Goal: Transaction & Acquisition: Purchase product/service

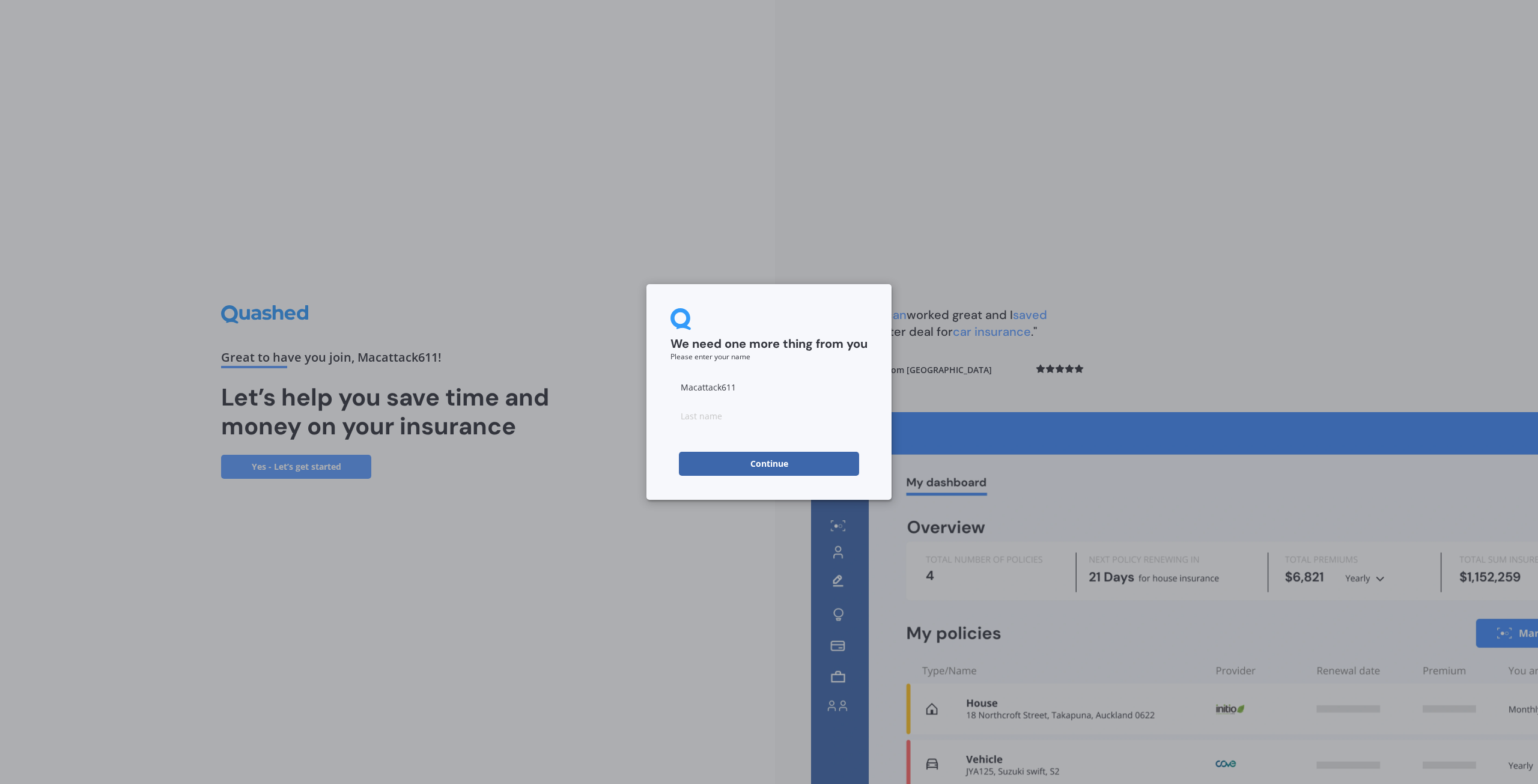
click at [746, 394] on input "Macattack611" at bounding box center [769, 387] width 197 height 24
drag, startPoint x: 714, startPoint y: 383, endPoint x: 559, endPoint y: 371, distance: 155.5
click at [571, 357] on div "We need one more thing from you Please enter your name Macattack611 Continue" at bounding box center [769, 392] width 1538 height 784
type input "m"
click at [717, 386] on input "m" at bounding box center [769, 387] width 197 height 24
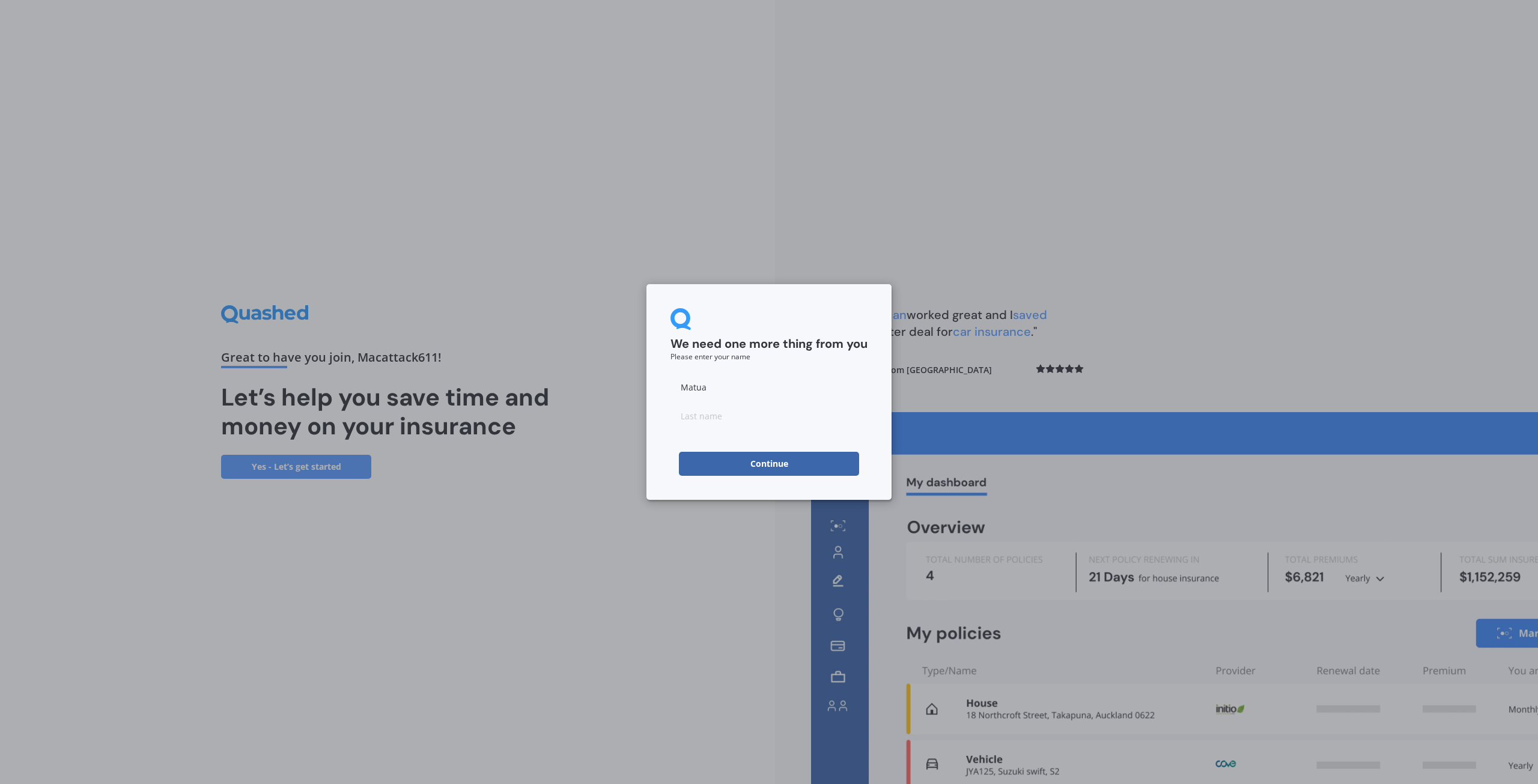
type input "Matua"
type input "Kitchen"
click at [662, 475] on div "We need one more thing from you Please enter your name Matua Kitchen Continue" at bounding box center [769, 392] width 245 height 216
click at [716, 462] on button "Continue" at bounding box center [769, 464] width 180 height 24
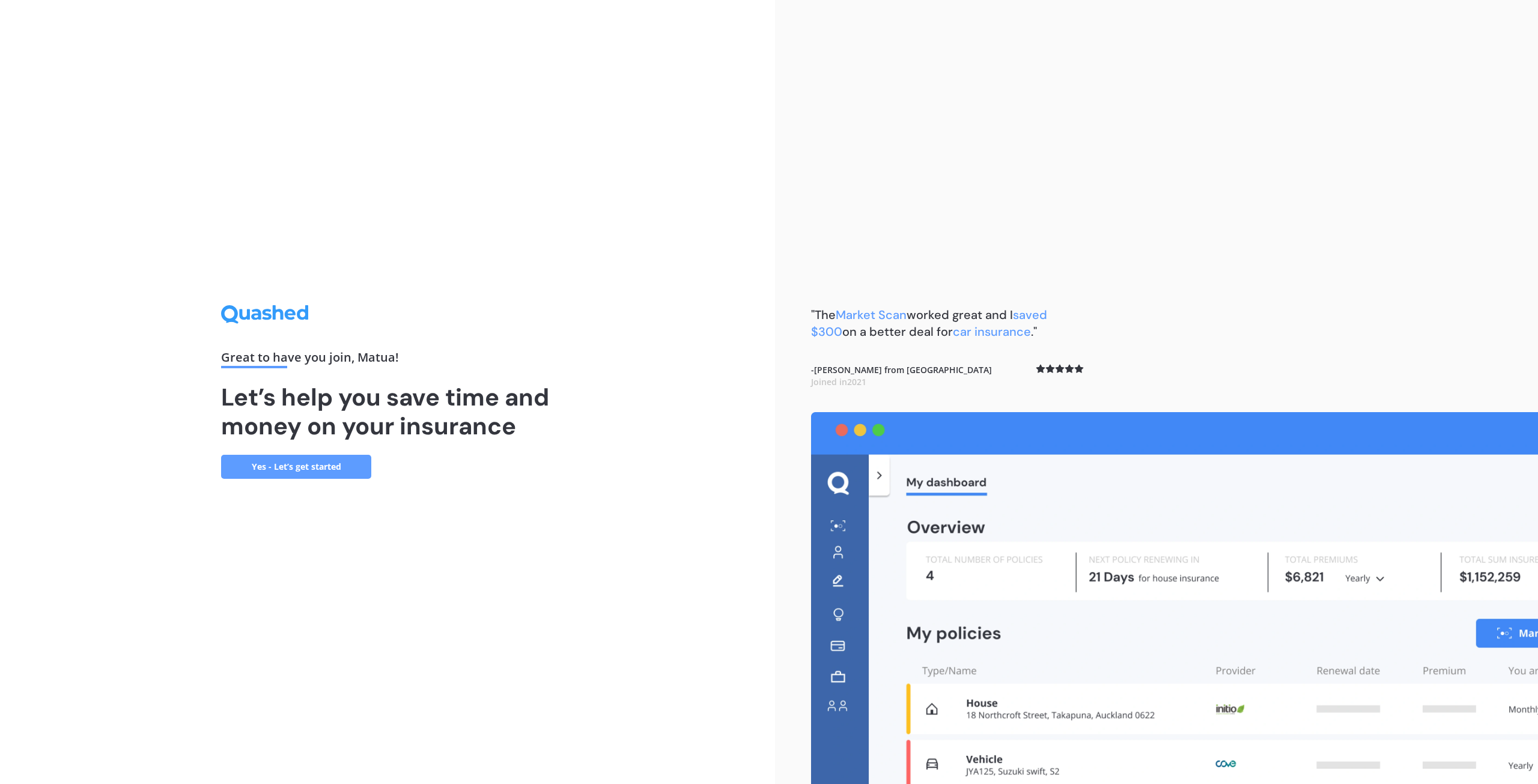
click at [316, 466] on link "Yes - Let’s get started" at bounding box center [296, 466] width 150 height 24
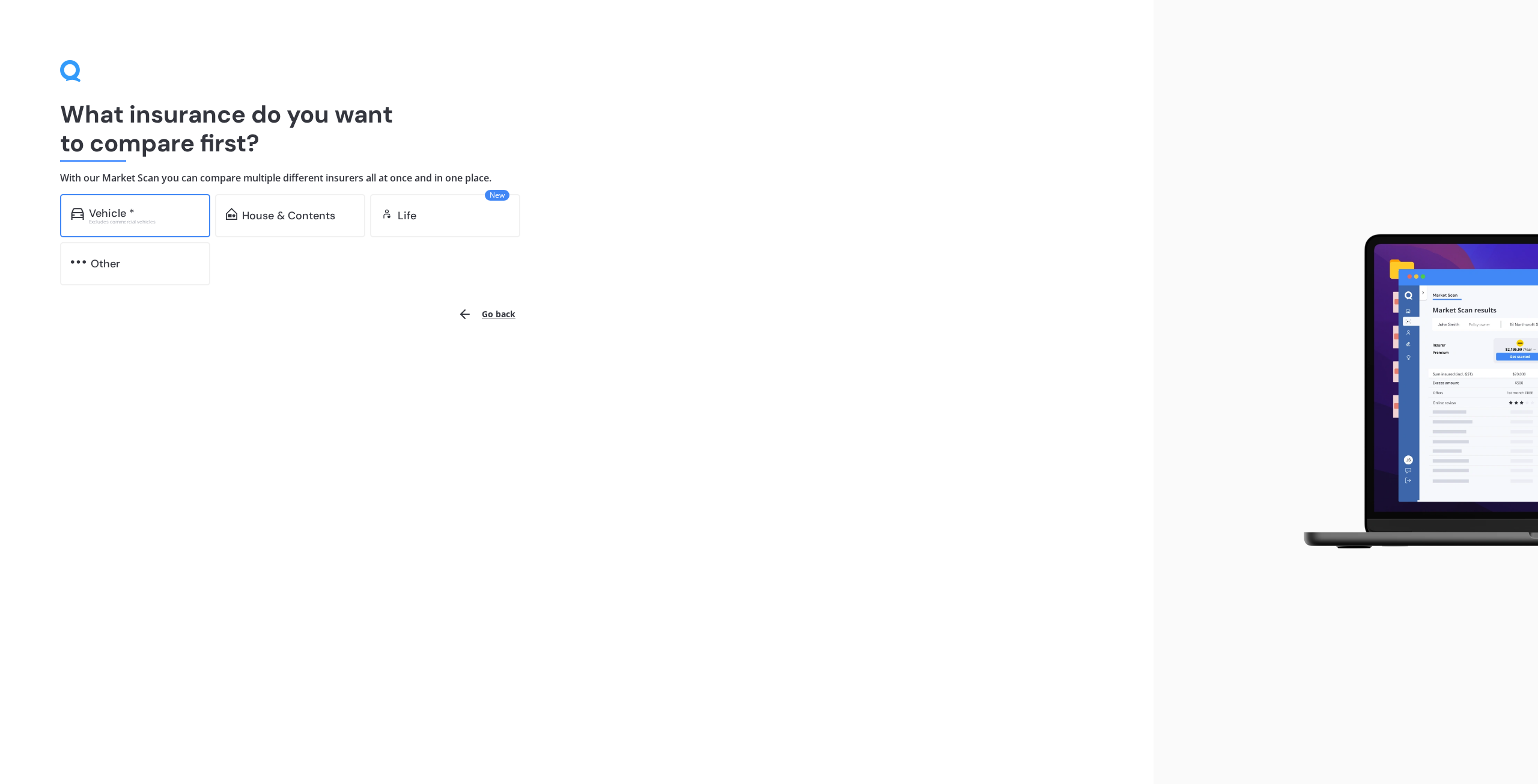
click at [136, 212] on div "Vehicle *" at bounding box center [144, 212] width 111 height 12
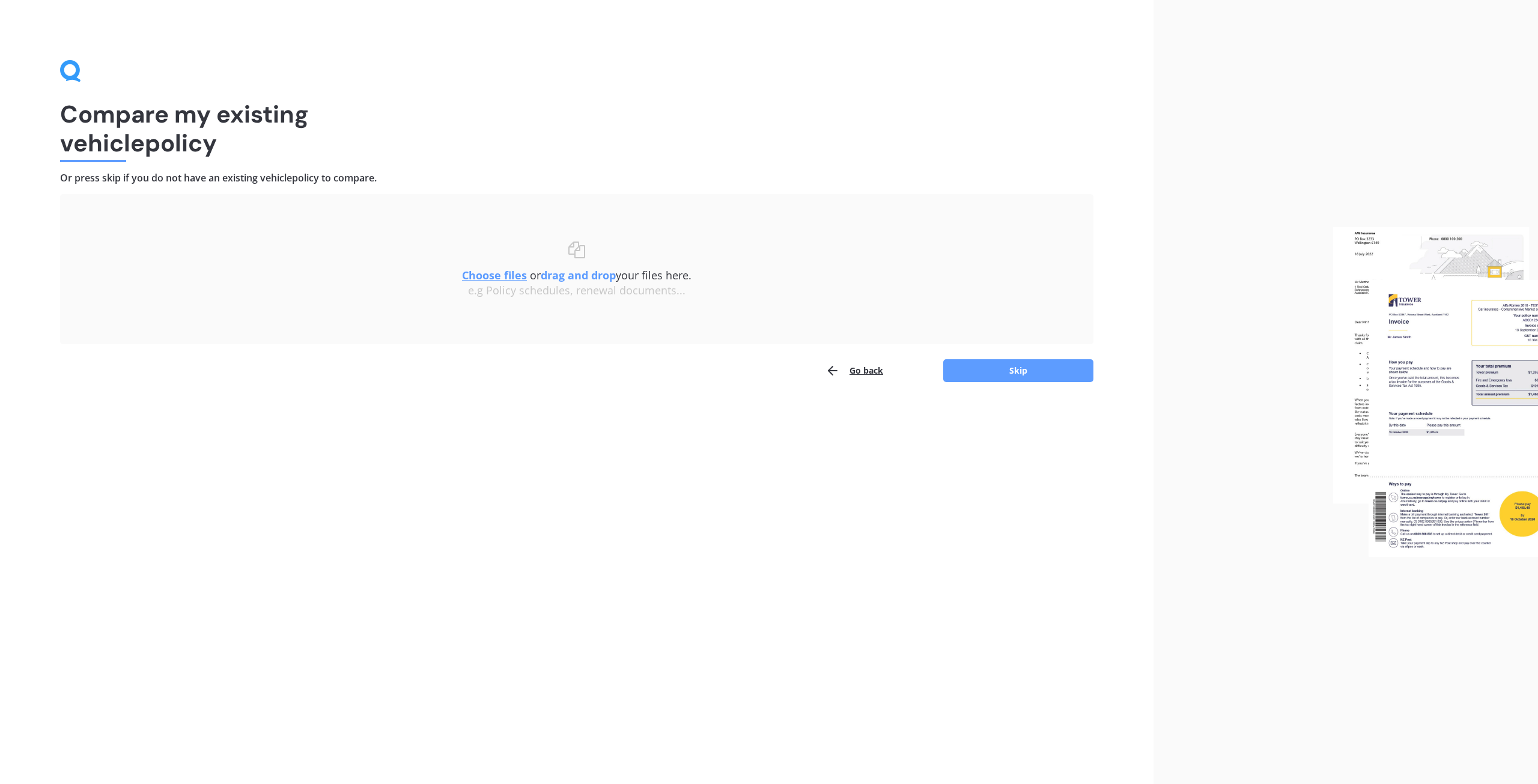
click at [1451, 404] on img at bounding box center [1436, 392] width 205 height 330
click at [1415, 390] on img at bounding box center [1436, 392] width 205 height 330
click at [1460, 383] on img at bounding box center [1436, 392] width 205 height 330
click at [494, 278] on u "Choose files" at bounding box center [494, 275] width 65 height 15
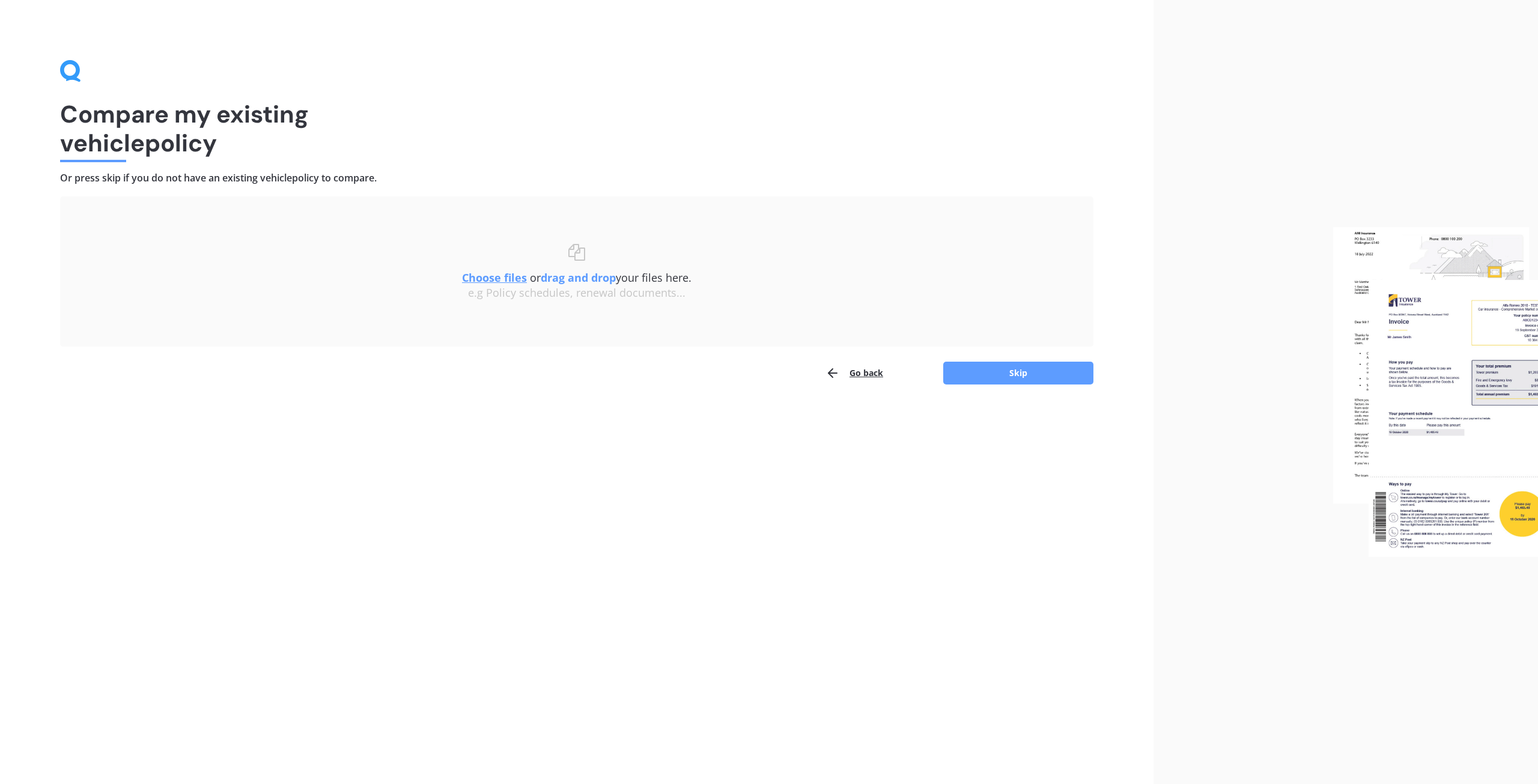
click at [370, 308] on div "Choose files or drag and drop your files here. Choose files or photos e.g Polic…" at bounding box center [577, 272] width 985 height 102
click at [477, 394] on div "Compare my existing vehicle policy Or press skip if you do not have an existing…" at bounding box center [577, 392] width 1154 height 784
click at [506, 313] on div "Choose files or drag and drop your files here. Choose files or photos e.g Polic…" at bounding box center [577, 272] width 985 height 102
click at [298, 311] on div "Choose files or drag and drop your files here. Choose files or photos e.g Polic…" at bounding box center [577, 272] width 985 height 102
click at [480, 282] on u "Choose files" at bounding box center [494, 277] width 65 height 15
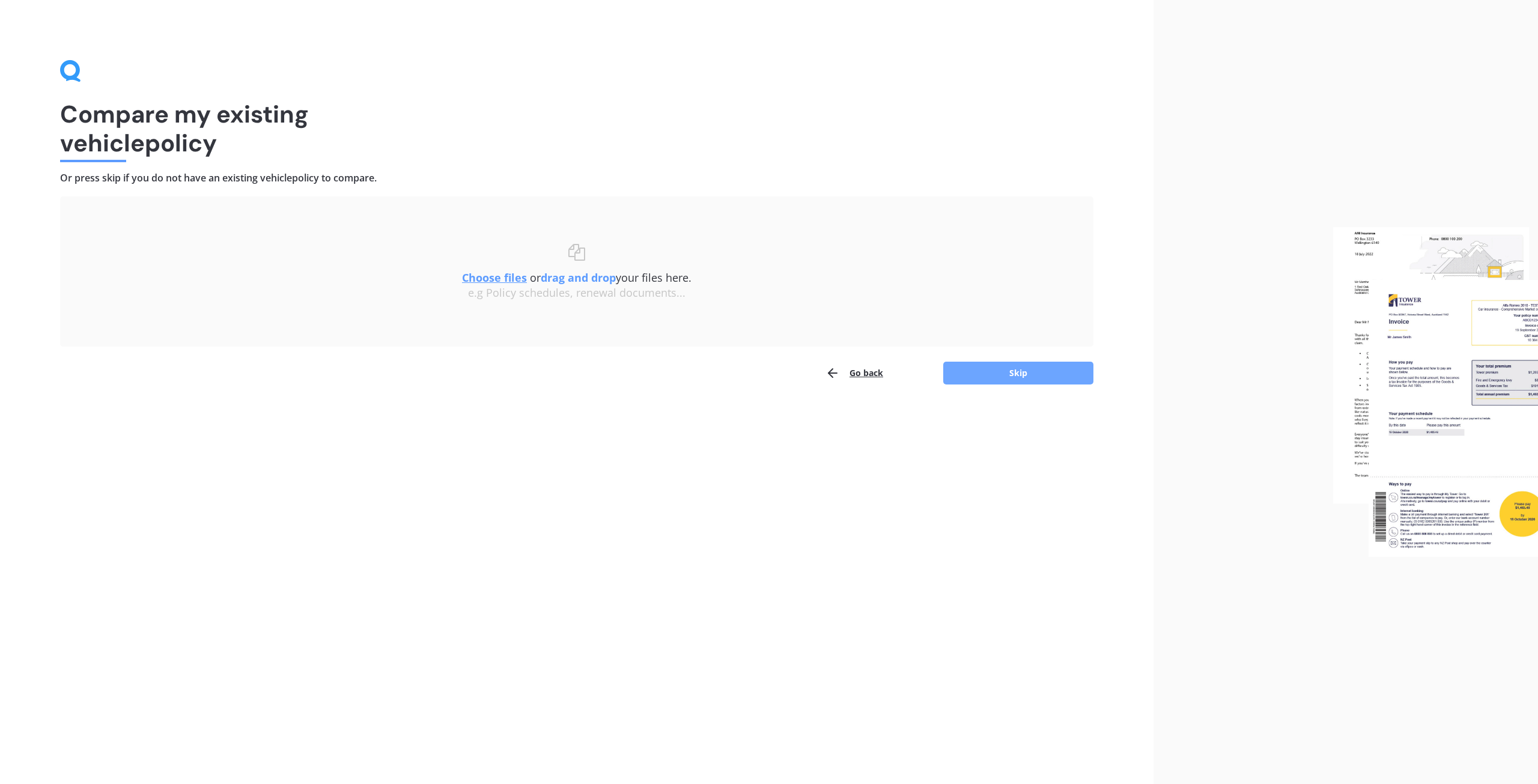
click at [1006, 366] on button "Skip" at bounding box center [1018, 373] width 150 height 23
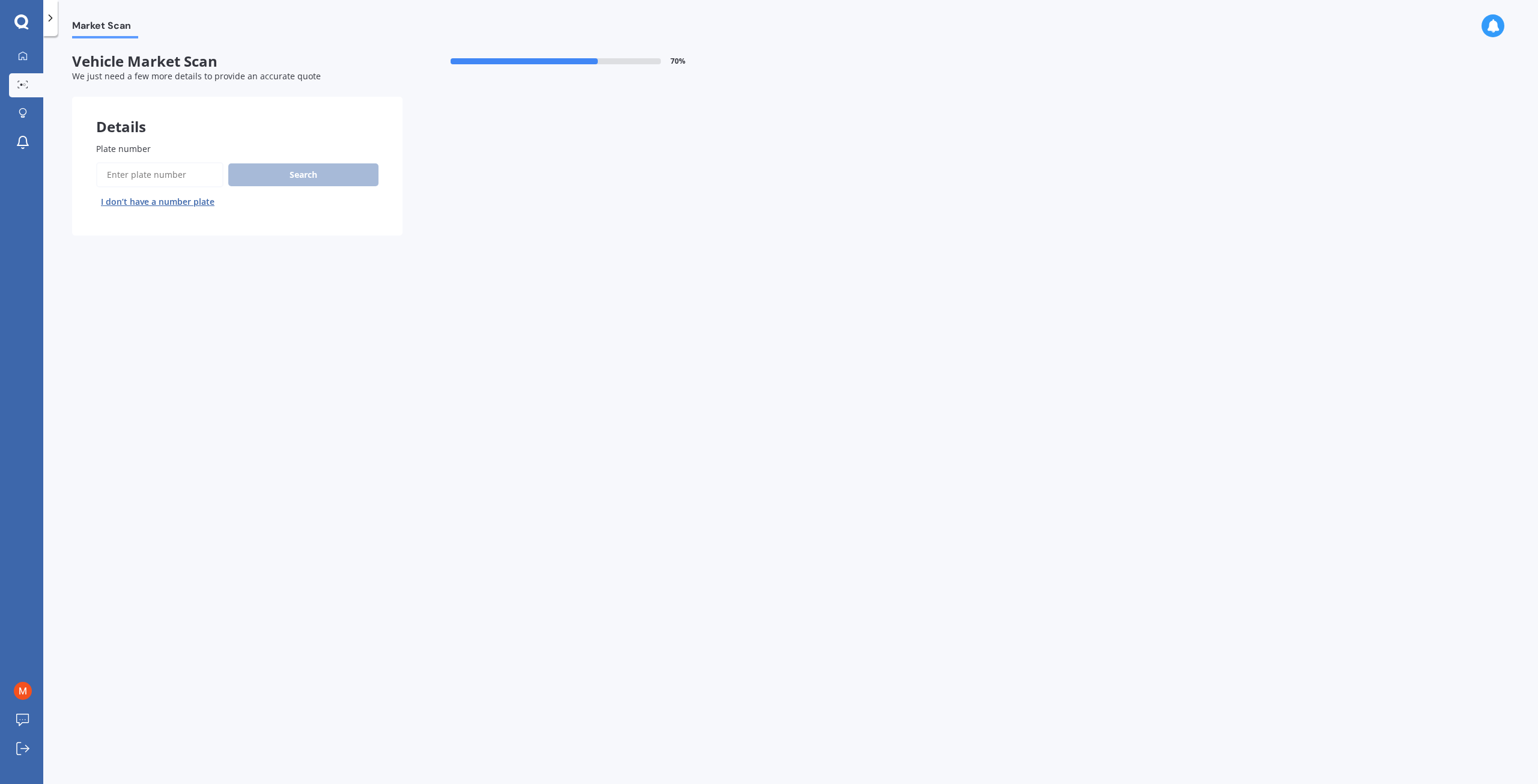
click at [159, 174] on input "Plate number" at bounding box center [160, 174] width 127 height 25
type input "VanG0"
click at [350, 176] on button "Search" at bounding box center [303, 174] width 150 height 23
select select "TOYOTA"
select select "HILUX"
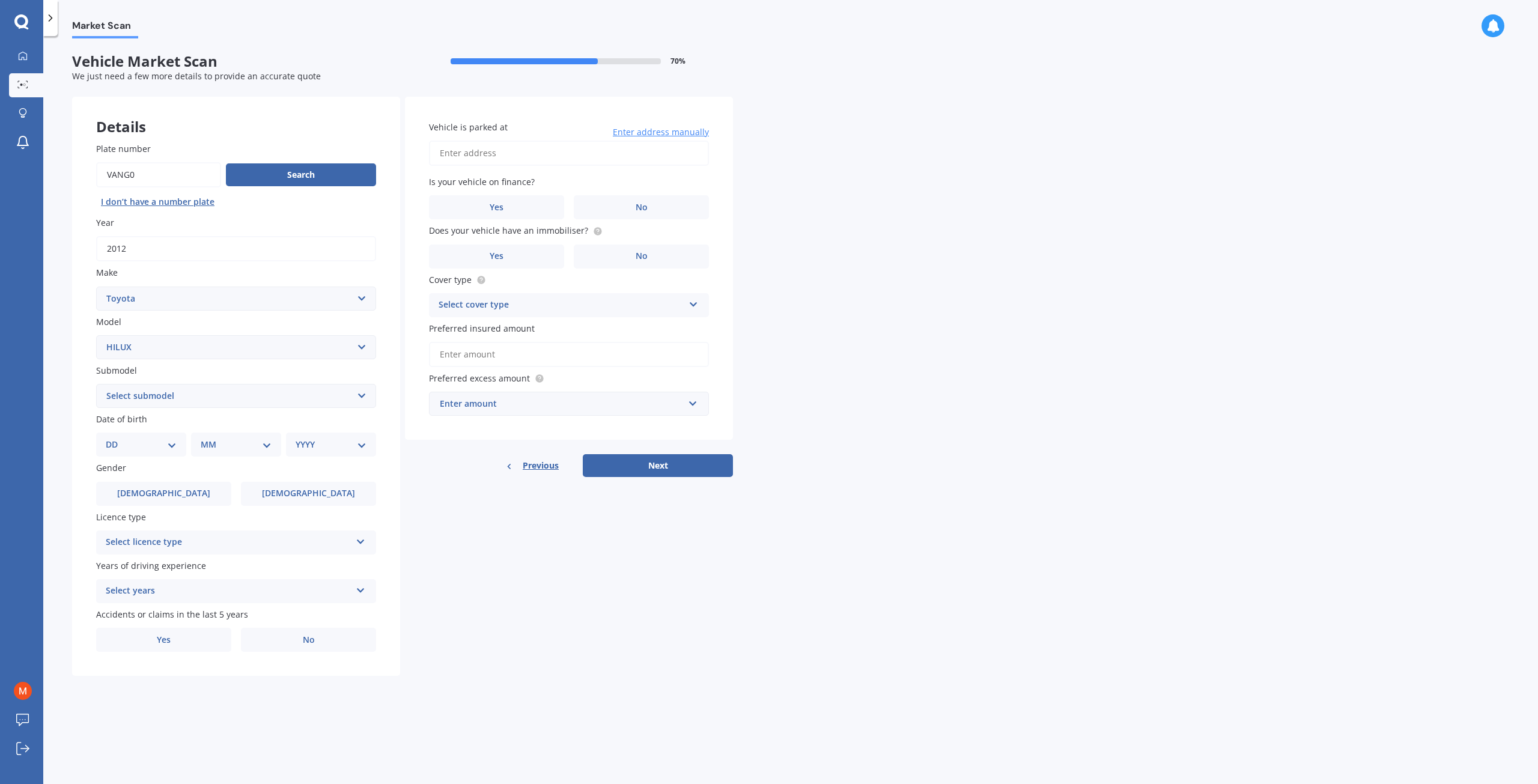
click at [174, 401] on select "Select submodel (All other) Diesel Diesel 4WD Petrol 4WD SR TD DC 2.8D/6AT/UT S…" at bounding box center [236, 396] width 280 height 24
click at [96, 385] on select "Select submodel (All other) Diesel Diesel 4WD Petrol 4WD SR TD DC 2.8D/6AT/UT S…" at bounding box center [236, 396] width 280 height 24
click at [156, 447] on select "DD 01 02 03 04 05 06 07 08 09 10 11 12 13 14 15 16 17 18 19 20 21 22 23 24 25 2…" at bounding box center [141, 444] width 71 height 13
click at [209, 399] on select "Select submodel (All other) Diesel Diesel 4WD Petrol 4WD SR TD DC 2.8D/6AT/UT S…" at bounding box center [236, 396] width 280 height 24
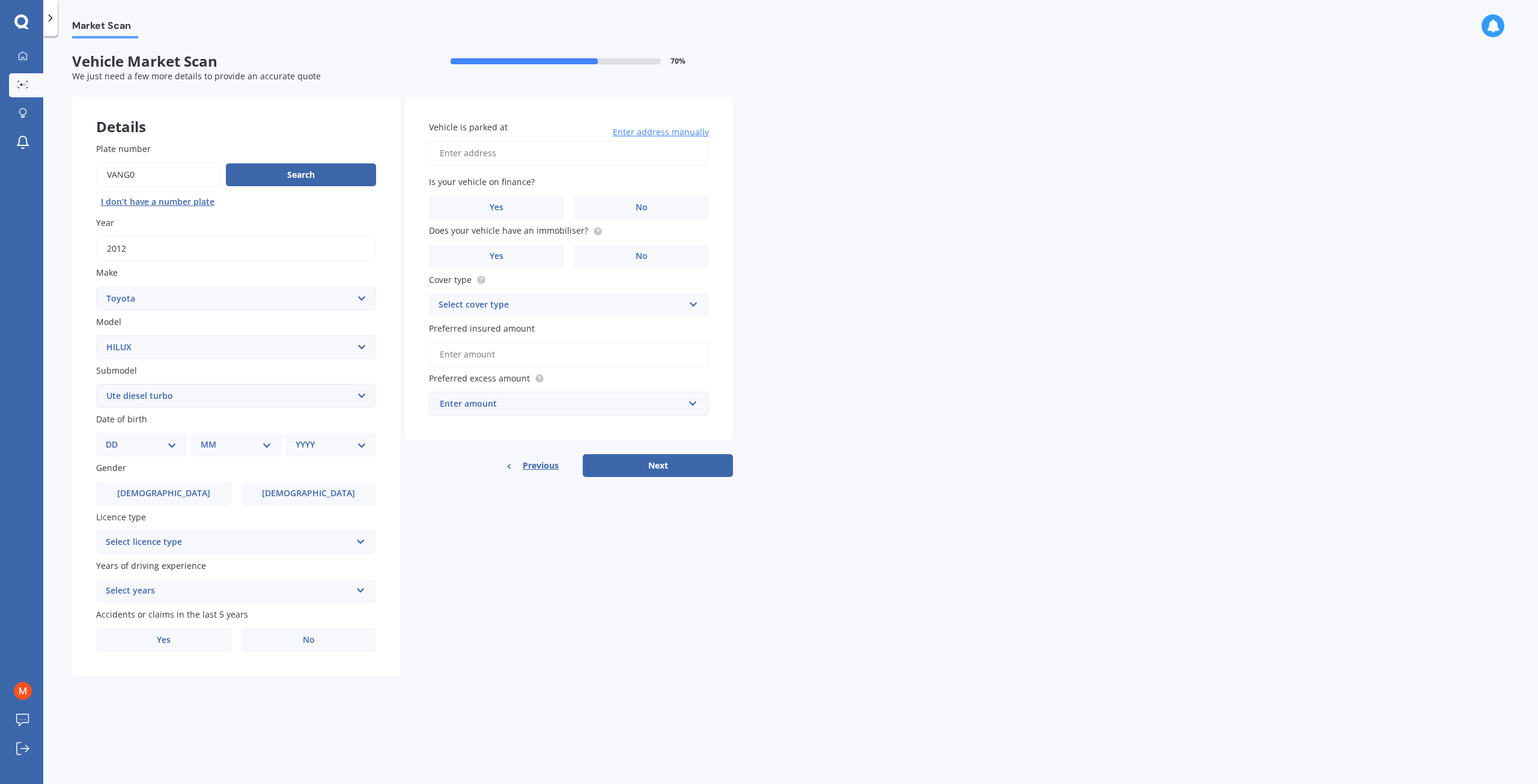
click at [156, 448] on select "DD 01 02 03 04 05 06 07 08 09 10 11 12 13 14 15 16 17 18 19 20 21 22 23 24 25 2…" at bounding box center [141, 444] width 71 height 13
click at [156, 446] on select "DD 01 02 03 04 05 06 07 08 09 10 11 12 13 14 15 16 17 18 19 20 21 22 23 24 25 2…" at bounding box center [141, 444] width 71 height 13
click at [187, 405] on select "Select submodel (All other) Diesel Diesel 4WD Petrol 4WD SR TD DC 2.8D/6AT/UT S…" at bounding box center [236, 396] width 280 height 24
select select "DIESEL"
click at [96, 385] on select "Select submodel (All other) Diesel Diesel 4WD Petrol 4WD SR TD DC 2.8D/6AT/UT S…" at bounding box center [236, 396] width 280 height 24
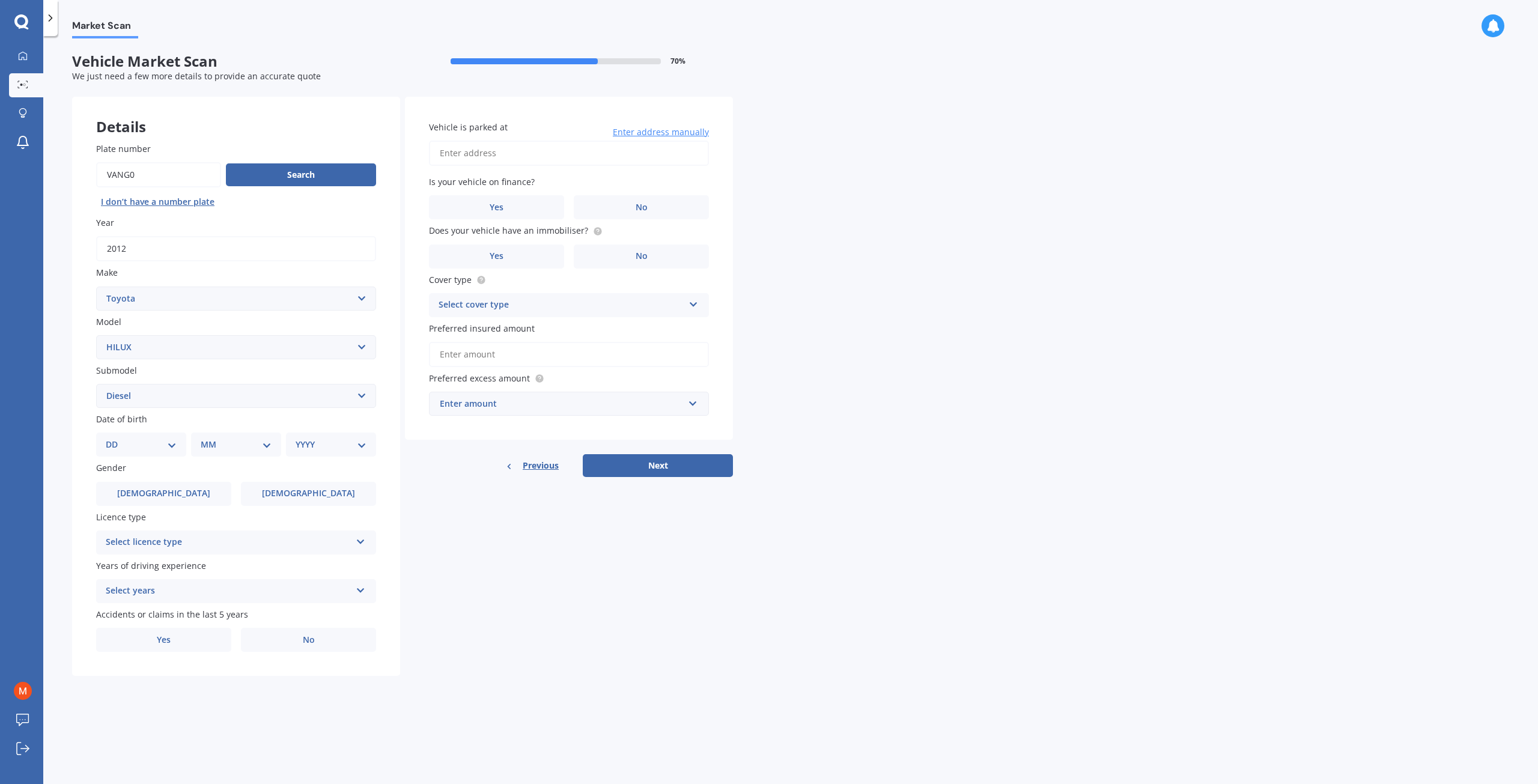
click at [151, 448] on select "DD 01 02 03 04 05 06 07 08 09 10 11 12 13 14 15 16 17 18 19 20 21 22 23 24 25 2…" at bounding box center [141, 444] width 71 height 13
select select "06"
click at [116, 439] on select "DD 01 02 03 04 05 06 07 08 09 10 11 12 13 14 15 16 17 18 19 20 21 22 23 24 25 2…" at bounding box center [141, 444] width 71 height 13
click at [248, 448] on select "MM 01 02 03 04 05 06 07 08 09 10 11 12" at bounding box center [238, 444] width 66 height 13
select select "01"
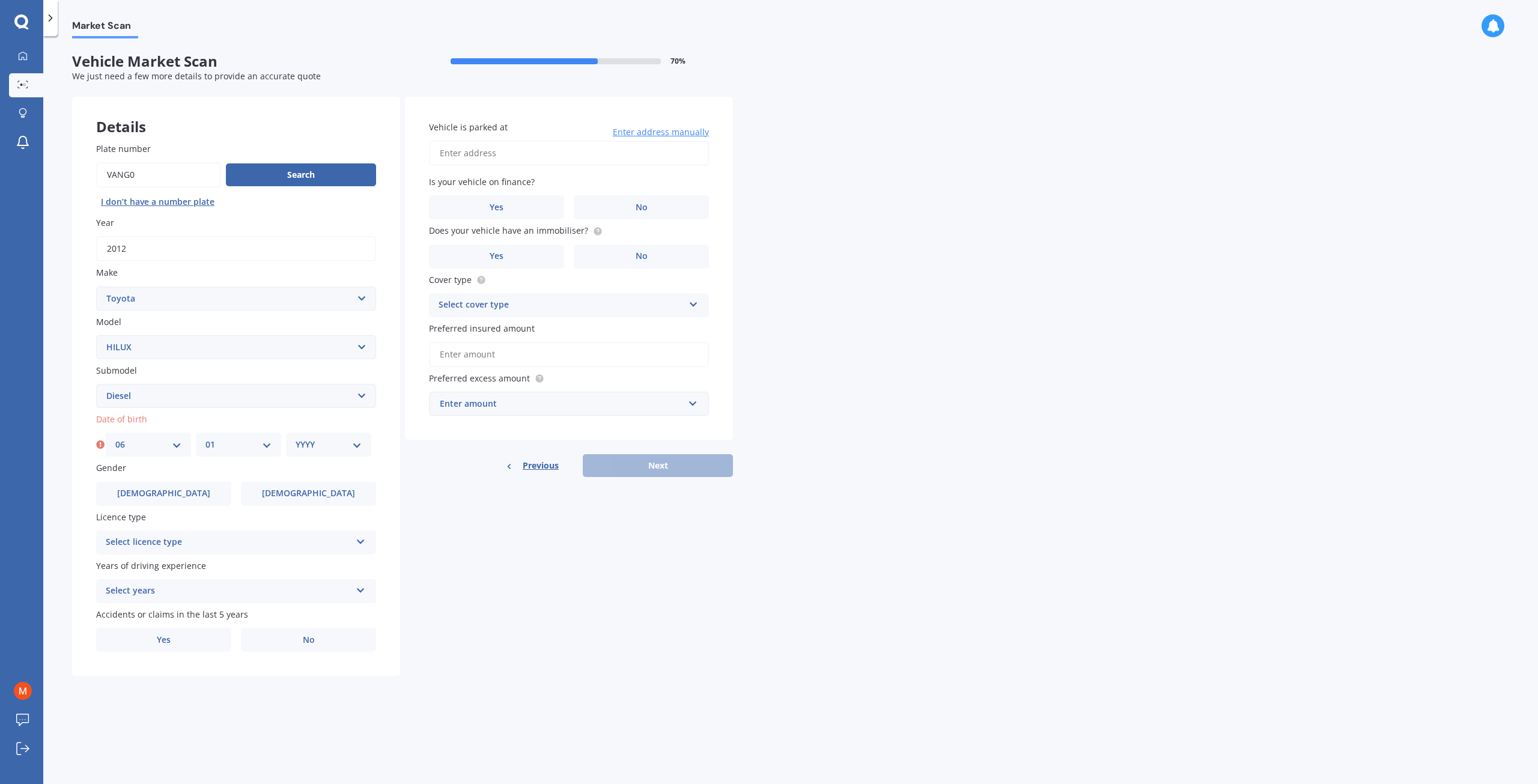
click at [206, 439] on select "MM 01 02 03 04 05 06 07 08 09 10 11 12" at bounding box center [238, 444] width 66 height 13
click at [304, 441] on select "YYYY 2025 2024 2023 2022 2021 2020 2019 2018 2017 2016 2015 2014 2013 2012 2011…" at bounding box center [328, 444] width 66 height 13
select select "2001"
click at [296, 439] on select "YYYY 2025 2024 2023 2022 2021 2020 2019 2018 2017 2016 2015 2014 2013 2012 2011…" at bounding box center [328, 444] width 66 height 13
click at [174, 498] on label "[DEMOGRAPHIC_DATA]" at bounding box center [163, 493] width 135 height 24
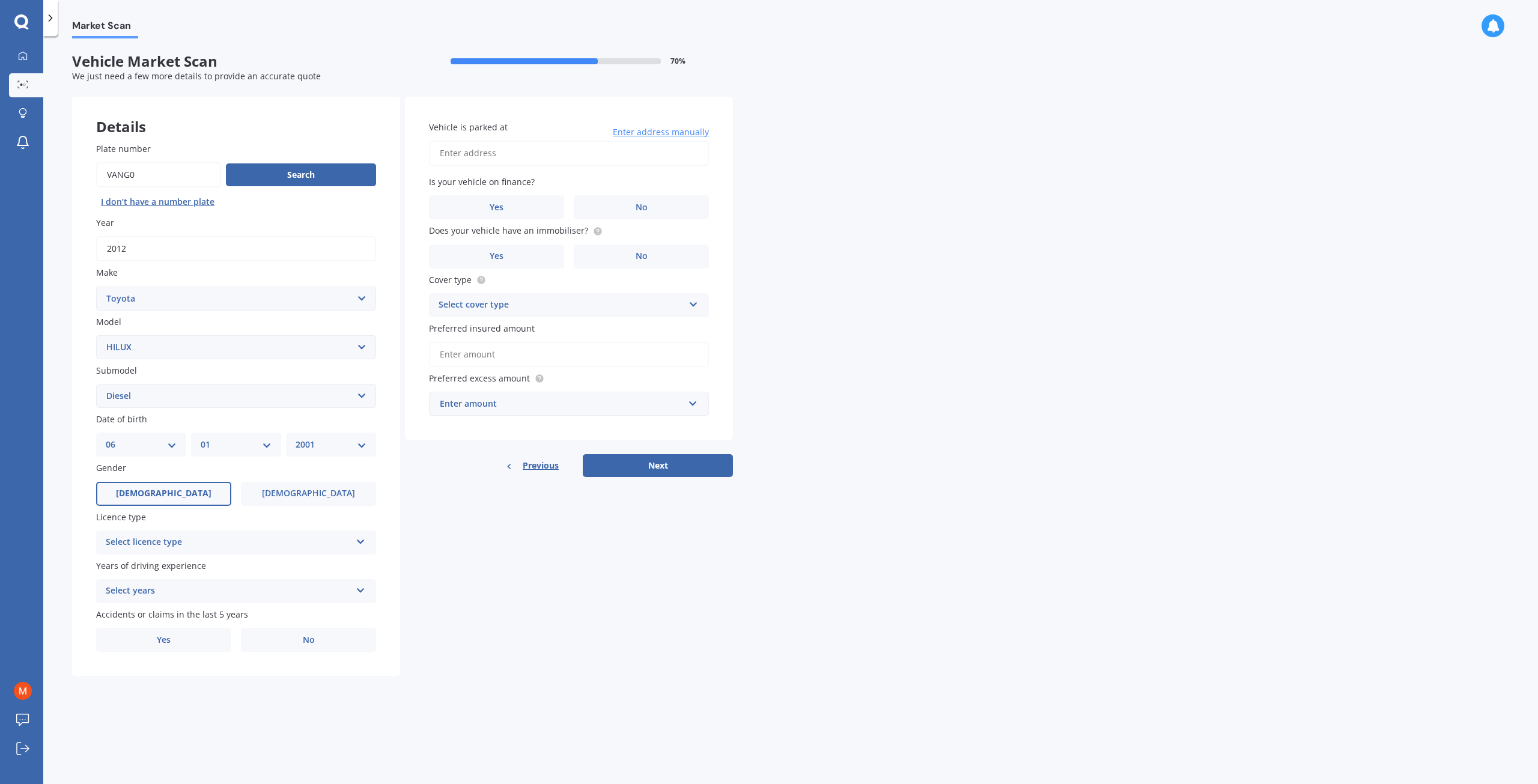
click at [0, 0] on input "[DEMOGRAPHIC_DATA]" at bounding box center [0, 0] width 0 height 0
click at [194, 492] on label "[DEMOGRAPHIC_DATA]" at bounding box center [163, 493] width 135 height 24
click at [0, 0] on input "[DEMOGRAPHIC_DATA]" at bounding box center [0, 0] width 0 height 0
click at [235, 520] on label "Licence type" at bounding box center [234, 517] width 275 height 12
click at [193, 549] on div "Select licence type" at bounding box center [228, 542] width 245 height 15
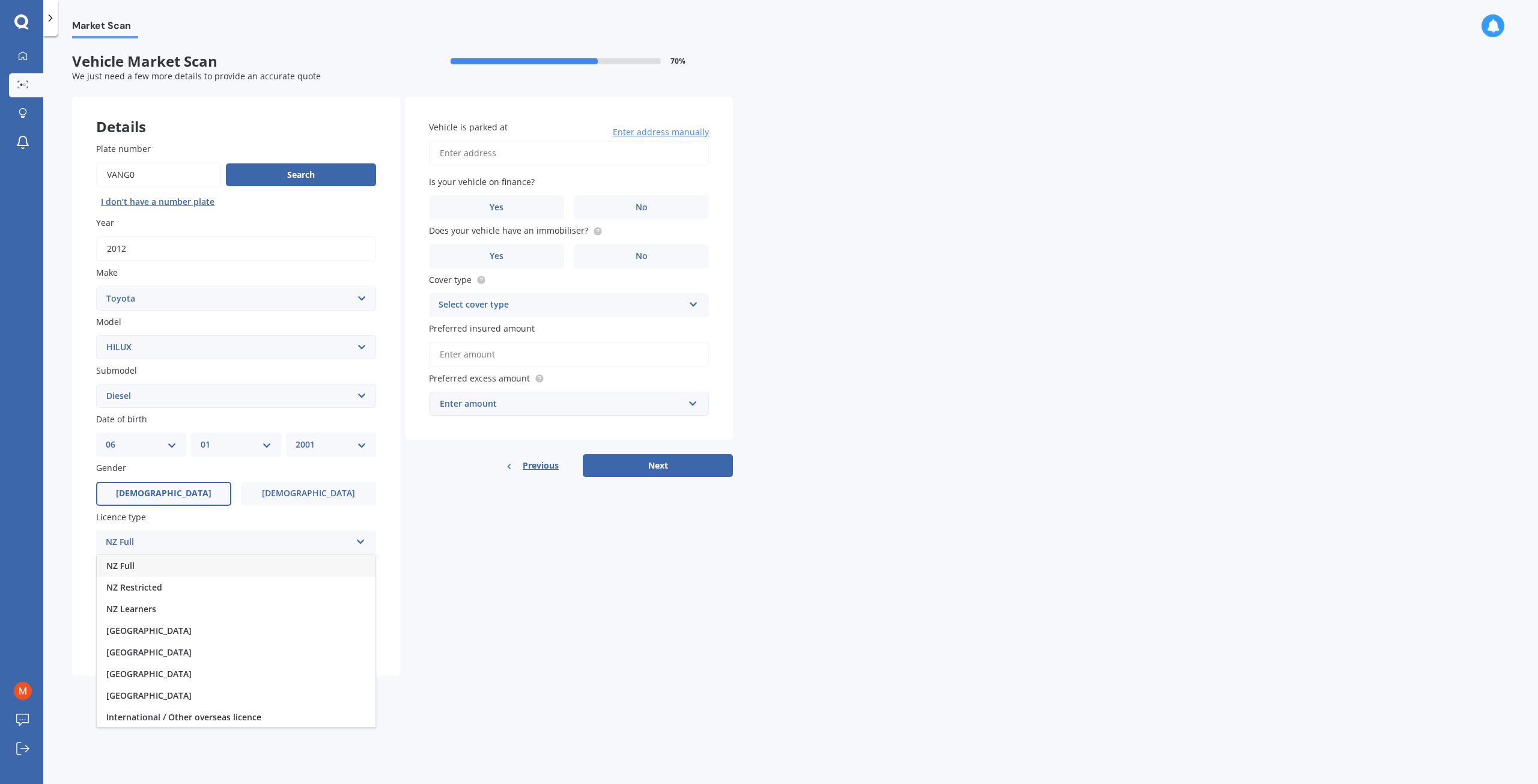
click at [196, 571] on div "NZ Full" at bounding box center [236, 565] width 279 height 21
click at [172, 589] on div "Select years" at bounding box center [228, 591] width 245 height 15
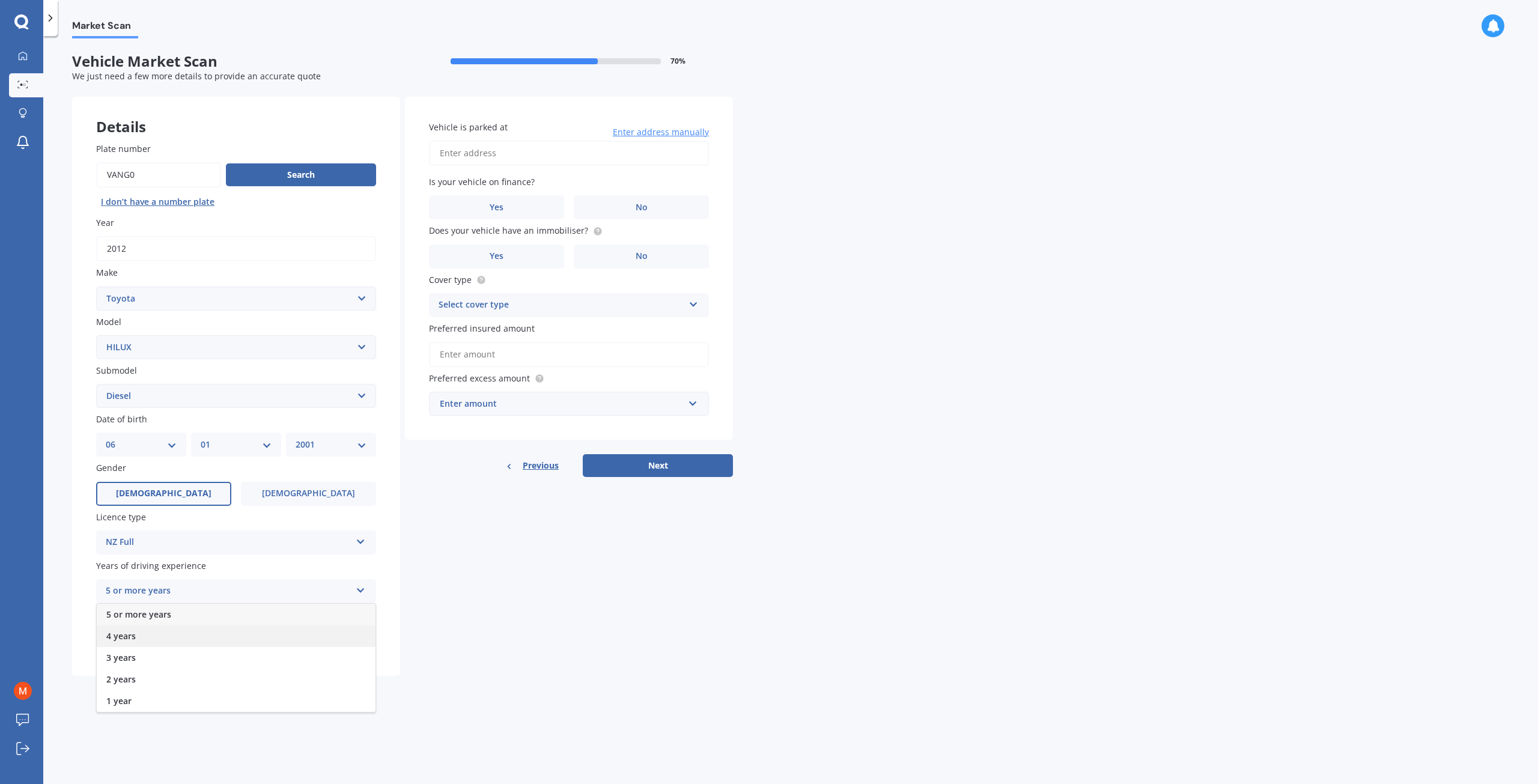
click at [194, 638] on div "4 years" at bounding box center [236, 636] width 279 height 21
click at [282, 637] on label "No" at bounding box center [308, 639] width 135 height 24
click at [0, 0] on input "No" at bounding box center [0, 0] width 0 height 0
click at [548, 666] on div "Details Plate number Search I don’t have a number plate Year [DATE] Make Select…" at bounding box center [402, 387] width 661 height 580
click at [474, 154] on input "Vehicle is parked at" at bounding box center [569, 153] width 280 height 25
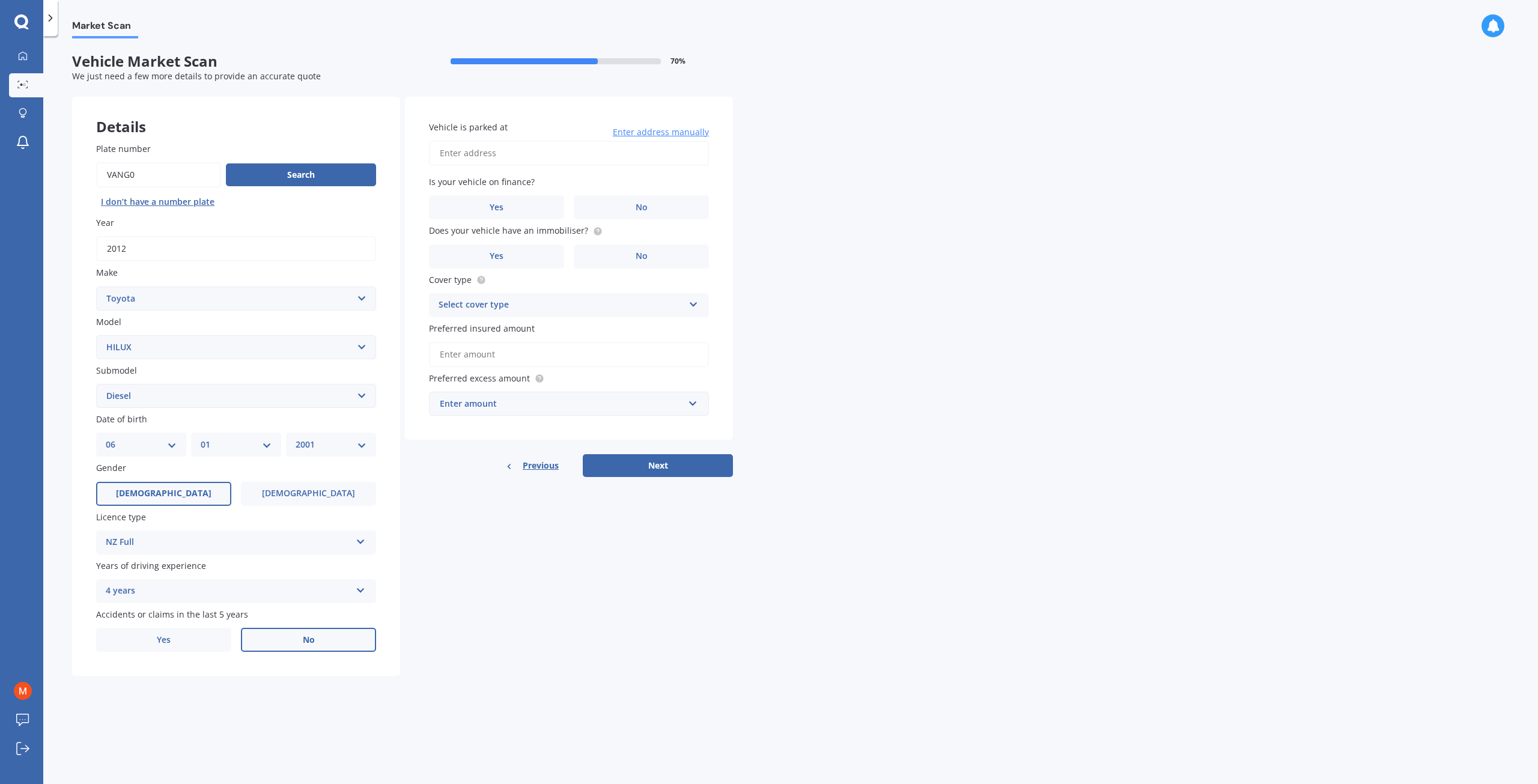
type input "[STREET_ADDRESS]"
click at [841, 244] on div "Market Scan Vehicle Market Scan 70 % We just need a few more details to provide…" at bounding box center [790, 412] width 1495 height 748
click at [603, 155] on input "[STREET_ADDRESS]" at bounding box center [569, 153] width 280 height 25
click at [667, 211] on label "No" at bounding box center [641, 207] width 135 height 24
click at [0, 0] on input "No" at bounding box center [0, 0] width 0 height 0
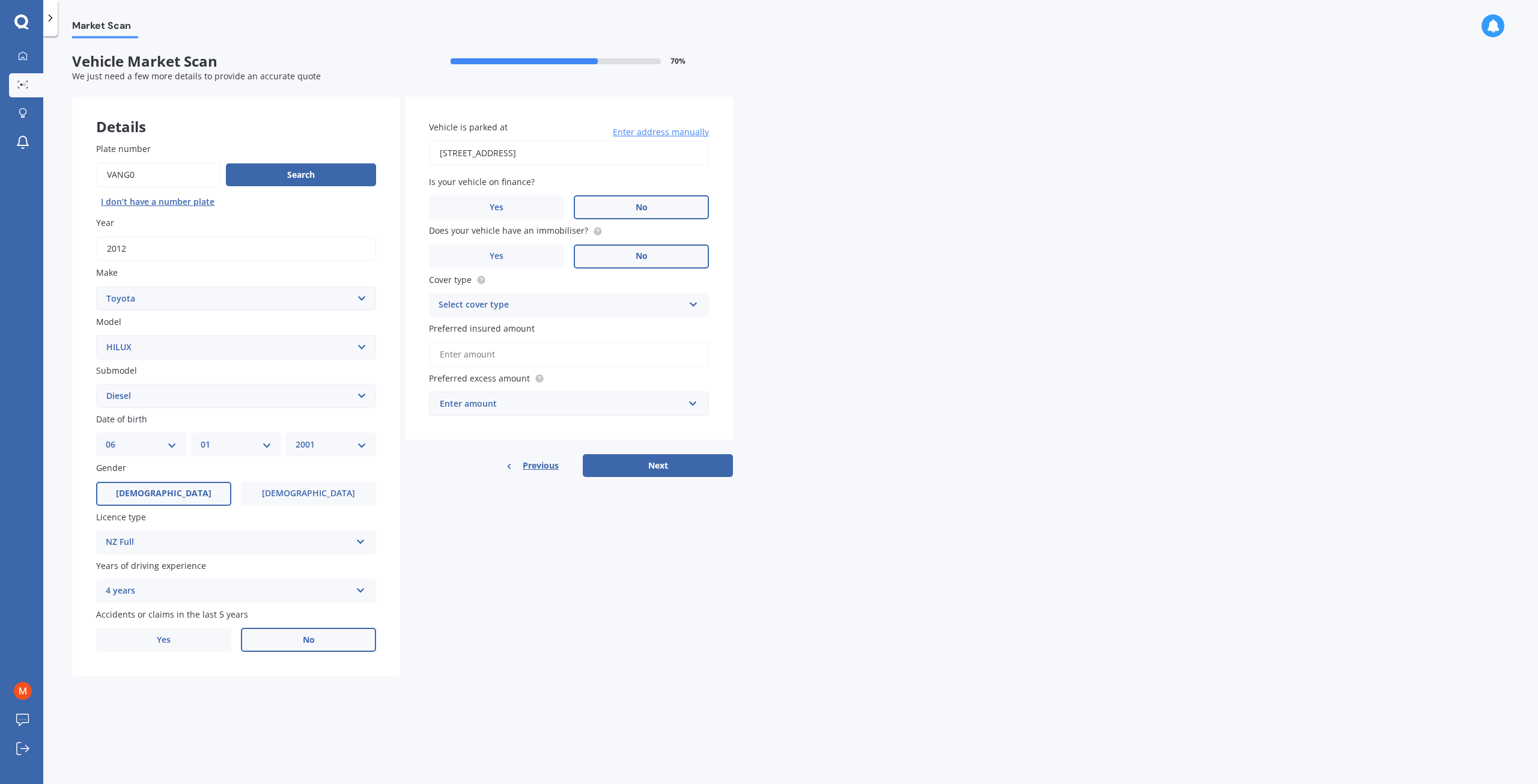
click at [645, 257] on span "No" at bounding box center [641, 256] width 12 height 10
click at [0, 0] on input "No" at bounding box center [0, 0] width 0 height 0
click at [527, 306] on div "Select cover type" at bounding box center [561, 305] width 245 height 15
click at [529, 329] on div "Comprehensive" at bounding box center [569, 328] width 279 height 21
click at [512, 356] on input "Preferred insured amount" at bounding box center [569, 354] width 280 height 25
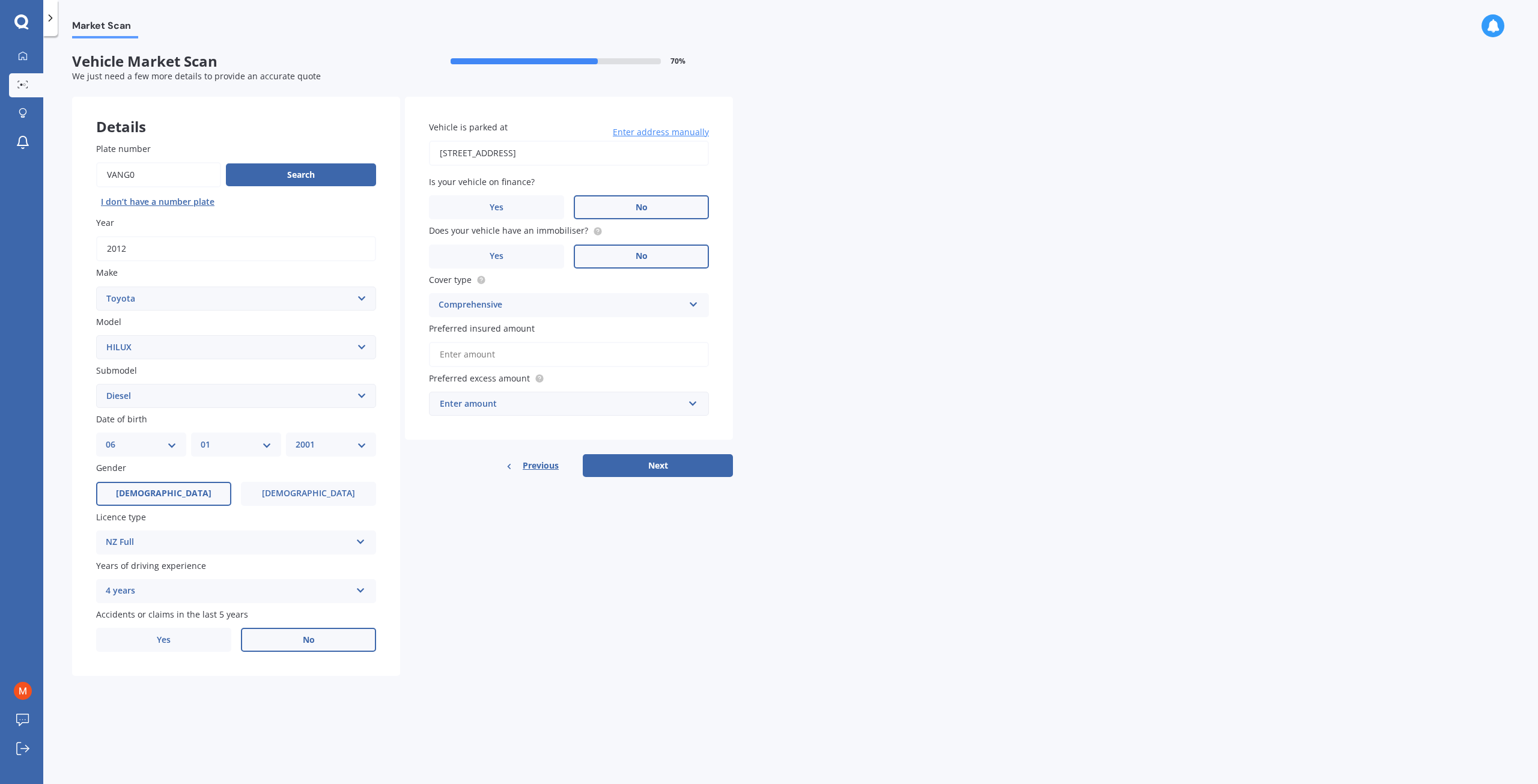
click at [509, 357] on input "Preferred insured amount" at bounding box center [569, 354] width 280 height 25
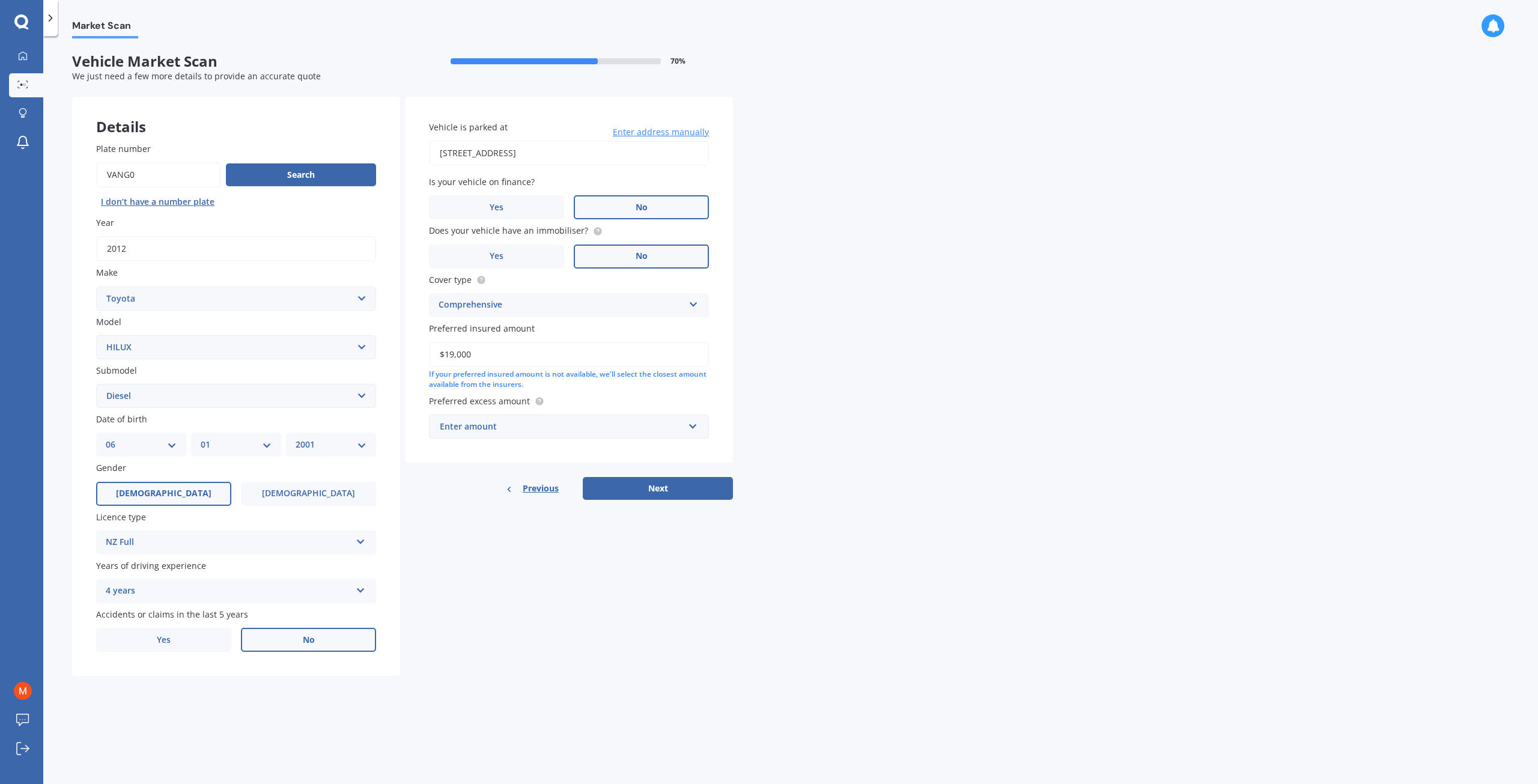
type input "$19,000"
click at [880, 405] on div "Market Scan Vehicle Market Scan 70 % We just need a few more details to provide…" at bounding box center [790, 412] width 1495 height 748
click at [557, 430] on div "Enter amount" at bounding box center [561, 426] width 244 height 13
click at [487, 539] on div "$1,000" at bounding box center [569, 538] width 279 height 22
click at [656, 487] on button "Next" at bounding box center [658, 488] width 150 height 23
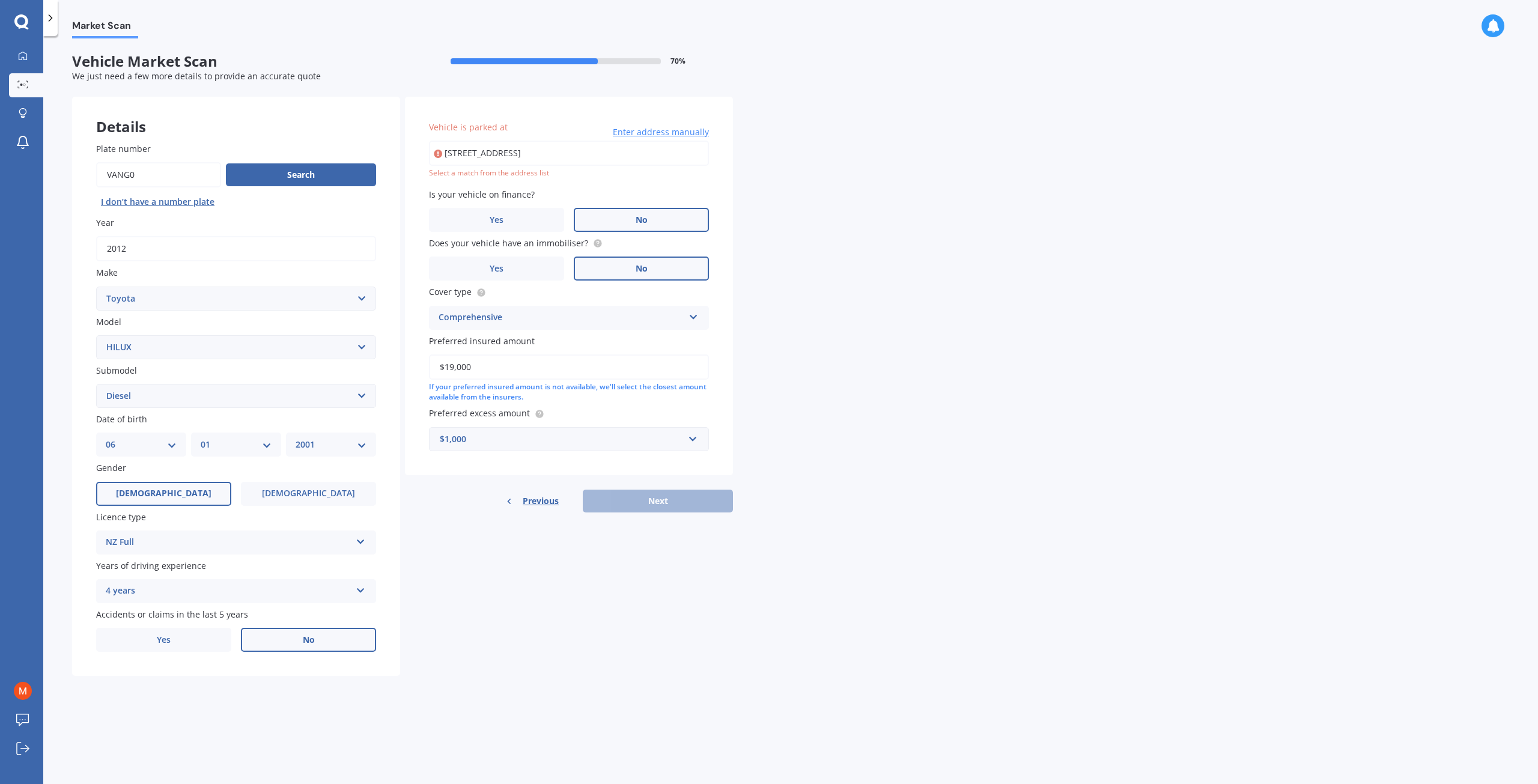
click at [595, 159] on input "[STREET_ADDRESS]" at bounding box center [569, 153] width 280 height 25
click at [655, 152] on input "[STREET_ADDRESS]" at bounding box center [569, 153] width 280 height 25
drag, startPoint x: 608, startPoint y: 158, endPoint x: 590, endPoint y: 157, distance: 18.0
click at [608, 158] on input "[STREET_ADDRESS]" at bounding box center [569, 153] width 280 height 25
drag, startPoint x: 580, startPoint y: 155, endPoint x: 507, endPoint y: 156, distance: 73.0
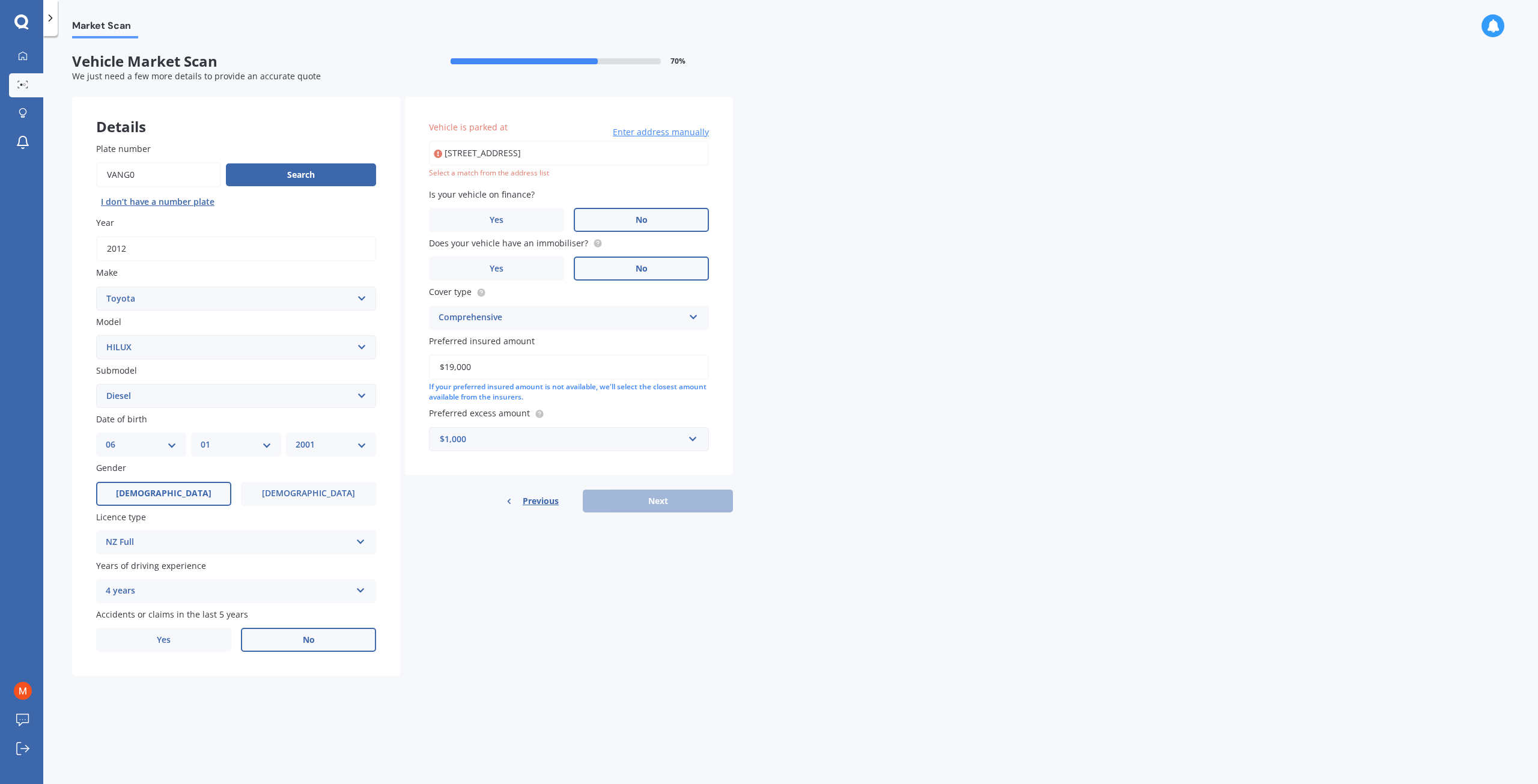
click at [507, 156] on input "[STREET_ADDRESS]" at bounding box center [569, 153] width 280 height 25
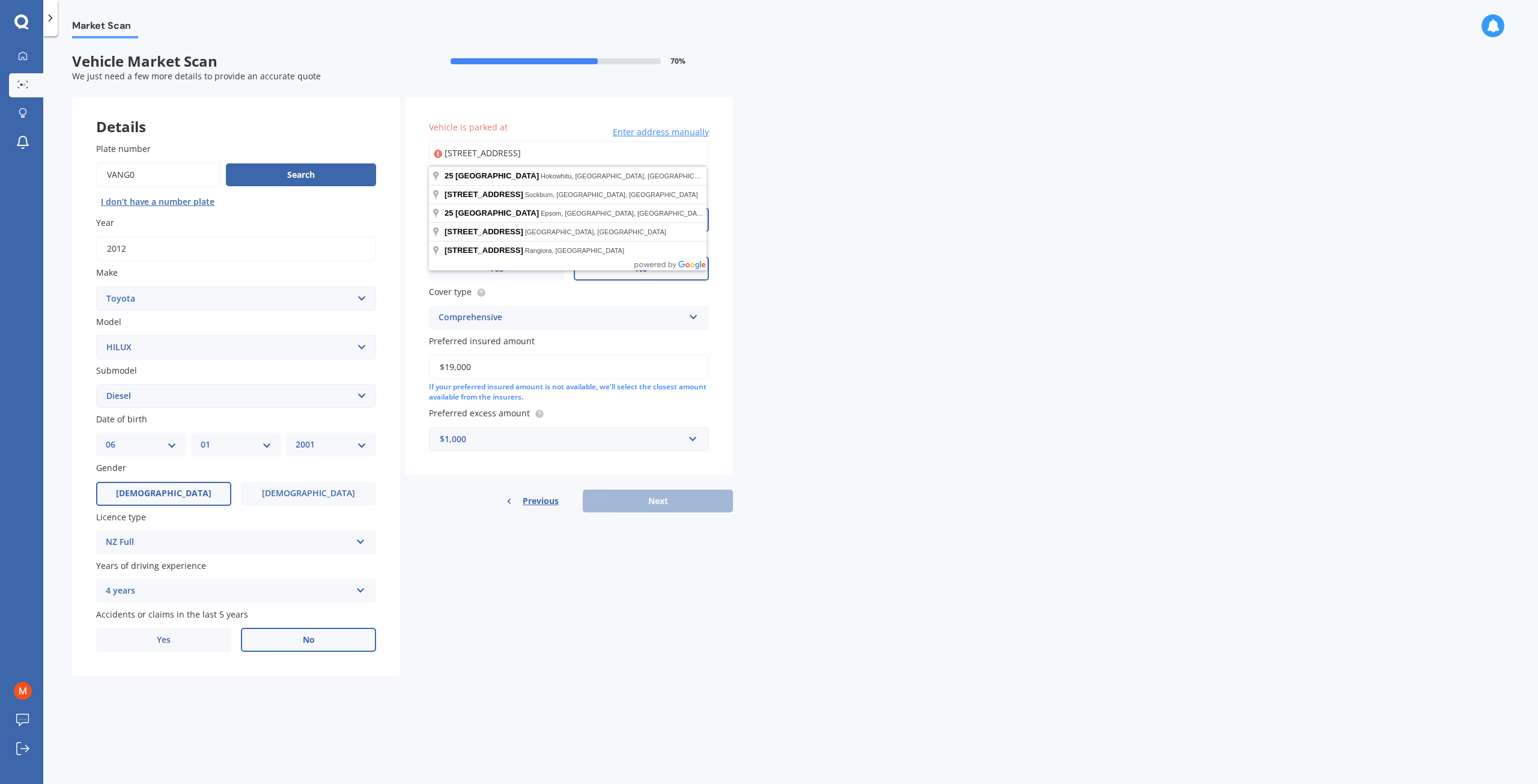
click at [922, 275] on div "Market Scan Vehicle Market Scan 70 % We just need a few more details to provide…" at bounding box center [790, 412] width 1495 height 748
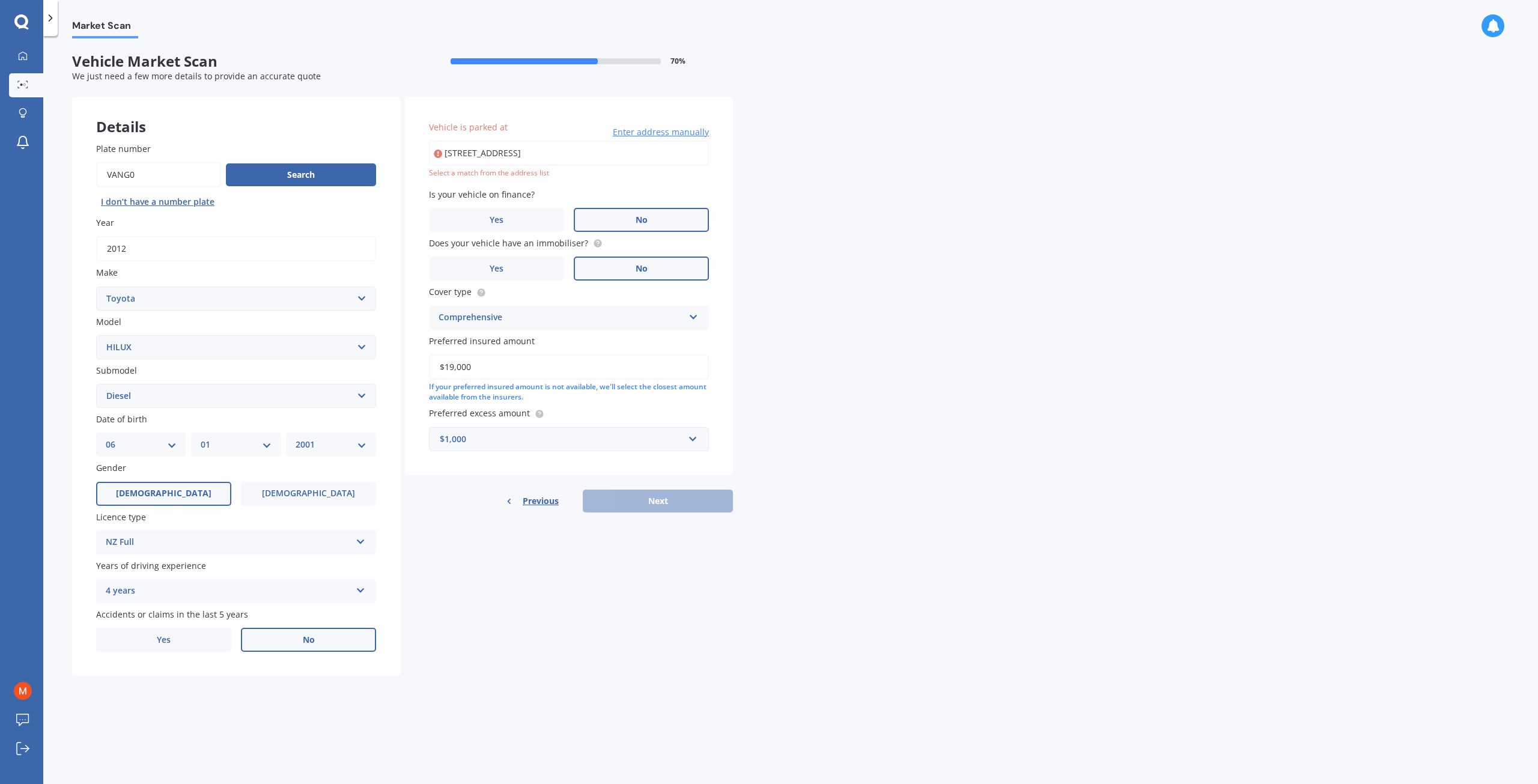
click at [527, 141] on input "[STREET_ADDRESS]" at bounding box center [569, 153] width 280 height 25
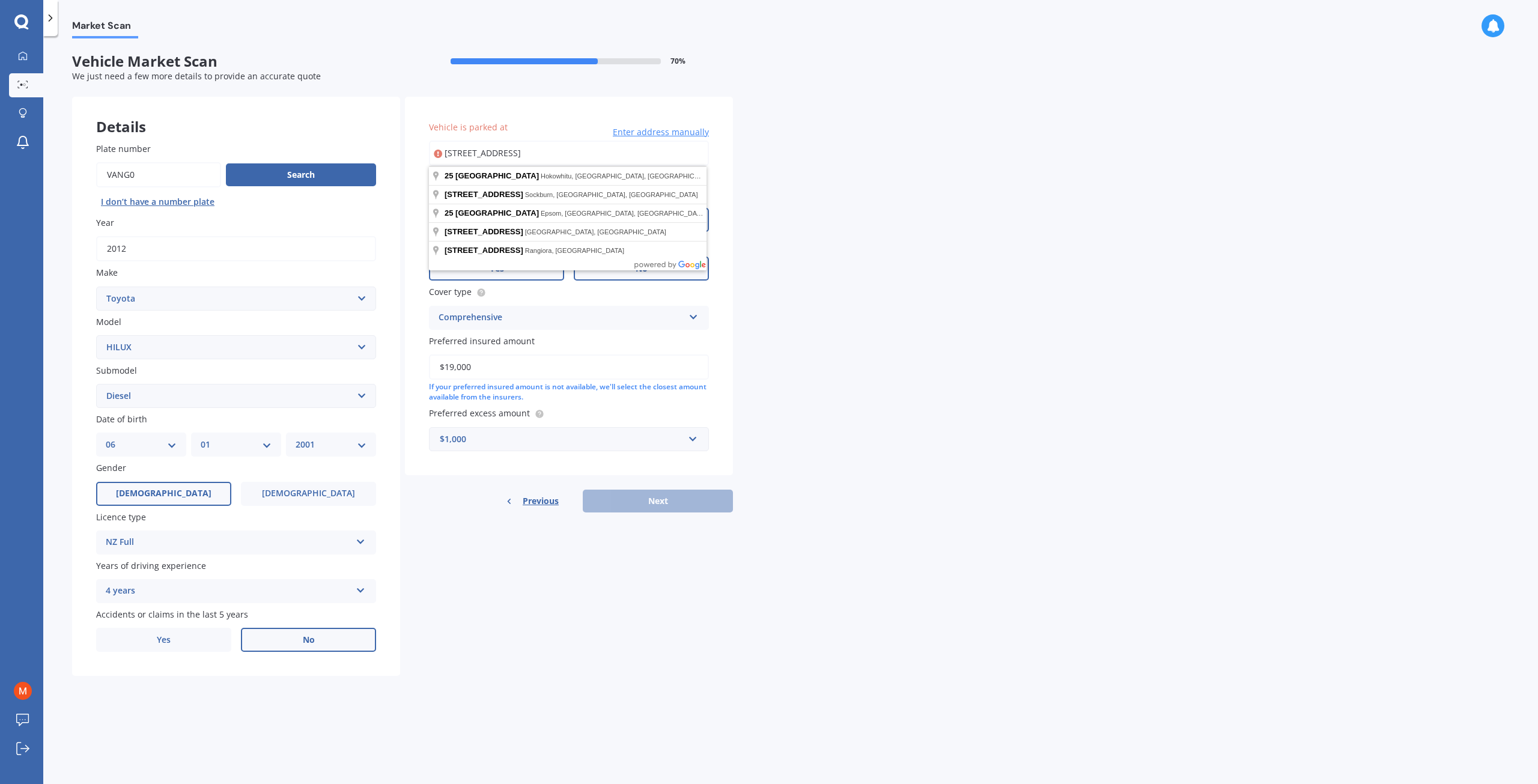
click at [541, 263] on body "My Dashboard Market Scan Explore insurance Notifications Matua Kitchen Submit f…" at bounding box center [769, 392] width 1538 height 784
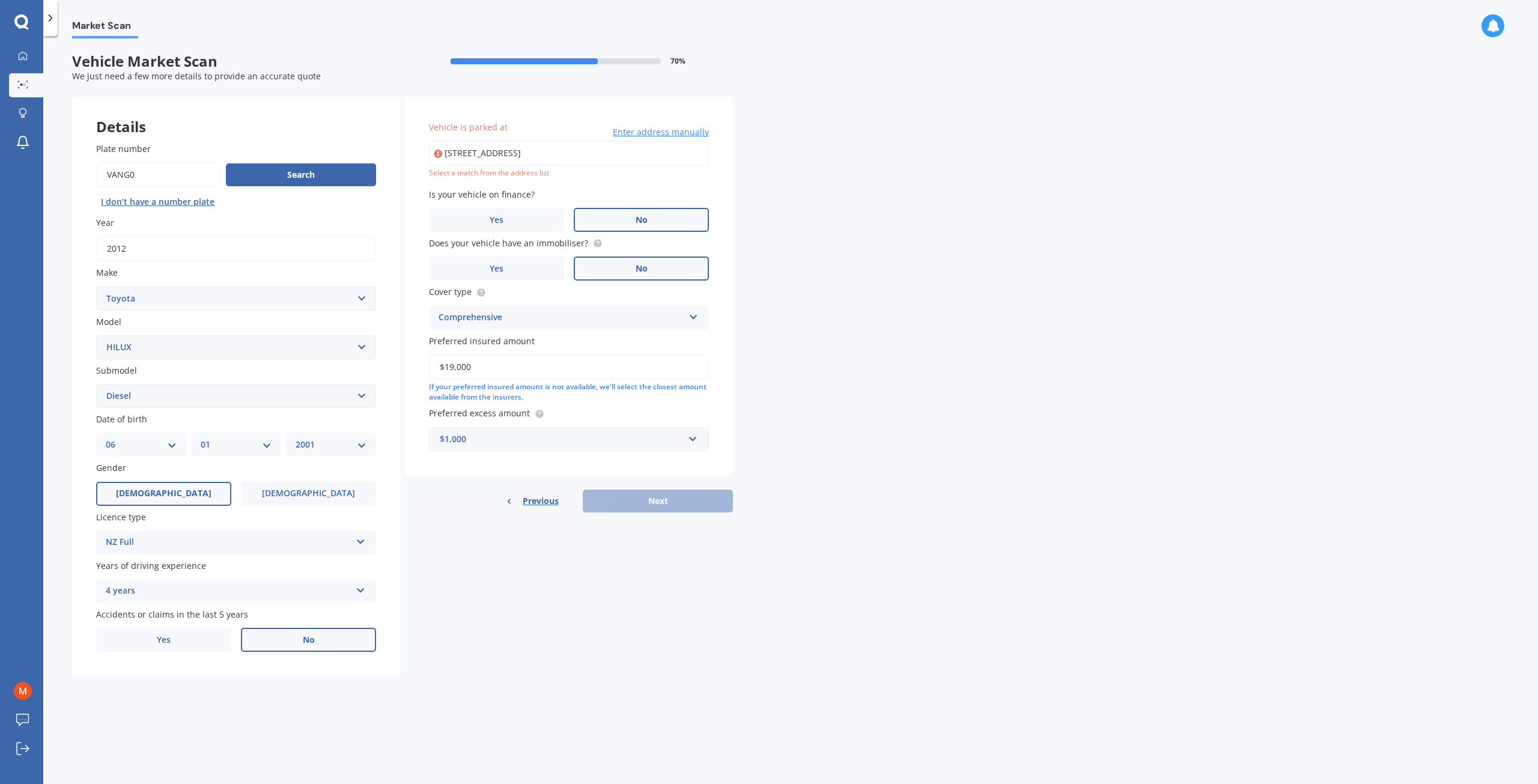
click at [531, 167] on div "[STREET_ADDRESS] Enter address manually Select a match from the address list" at bounding box center [569, 159] width 280 height 38
click at [544, 152] on input "[STREET_ADDRESS]" at bounding box center [569, 153] width 280 height 25
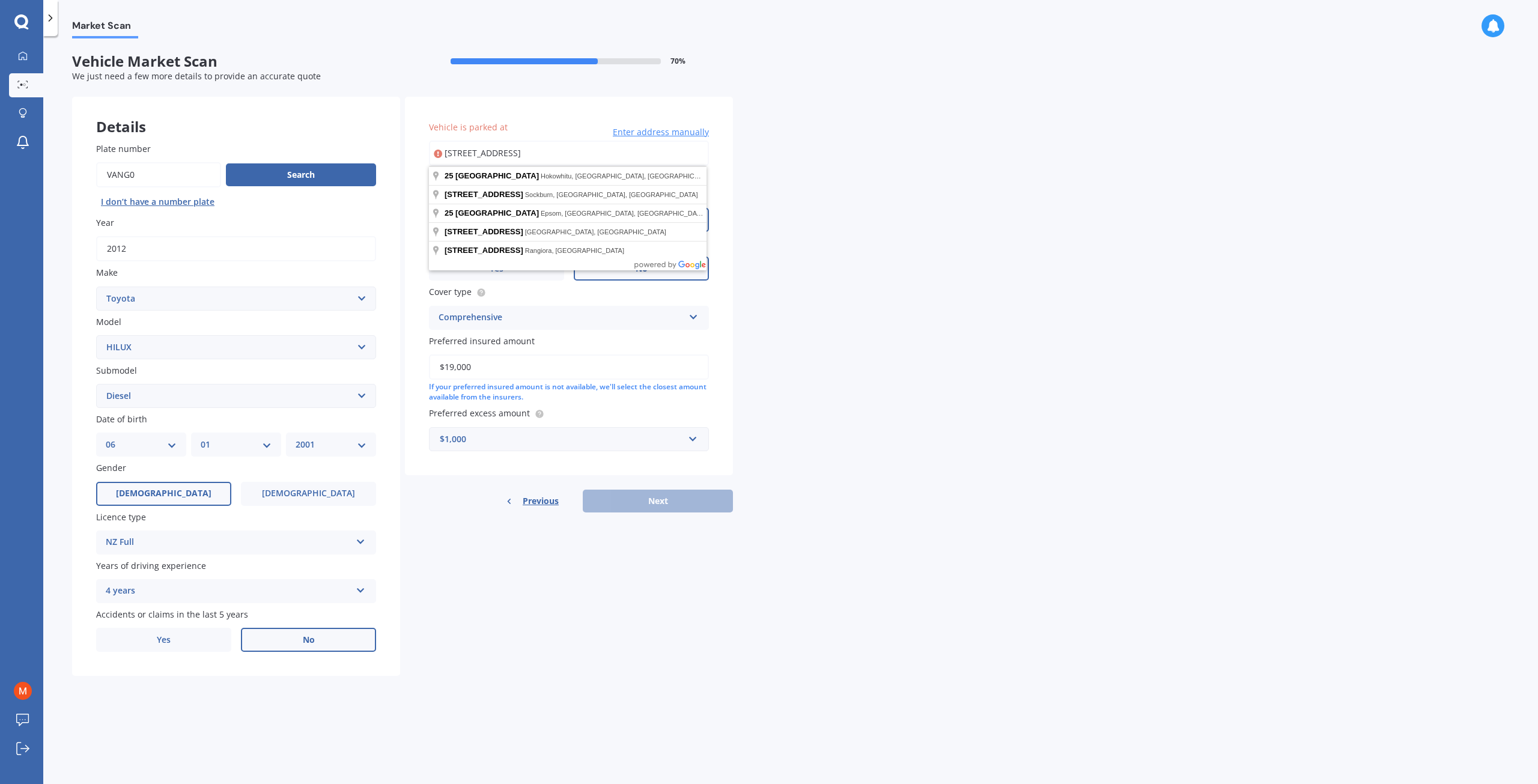
click at [644, 156] on input "[STREET_ADDRESS]" at bounding box center [569, 153] width 280 height 25
click at [651, 158] on input "[STREET_ADDRESS]" at bounding box center [569, 153] width 280 height 25
type input "[STREET_ADDRESS]"
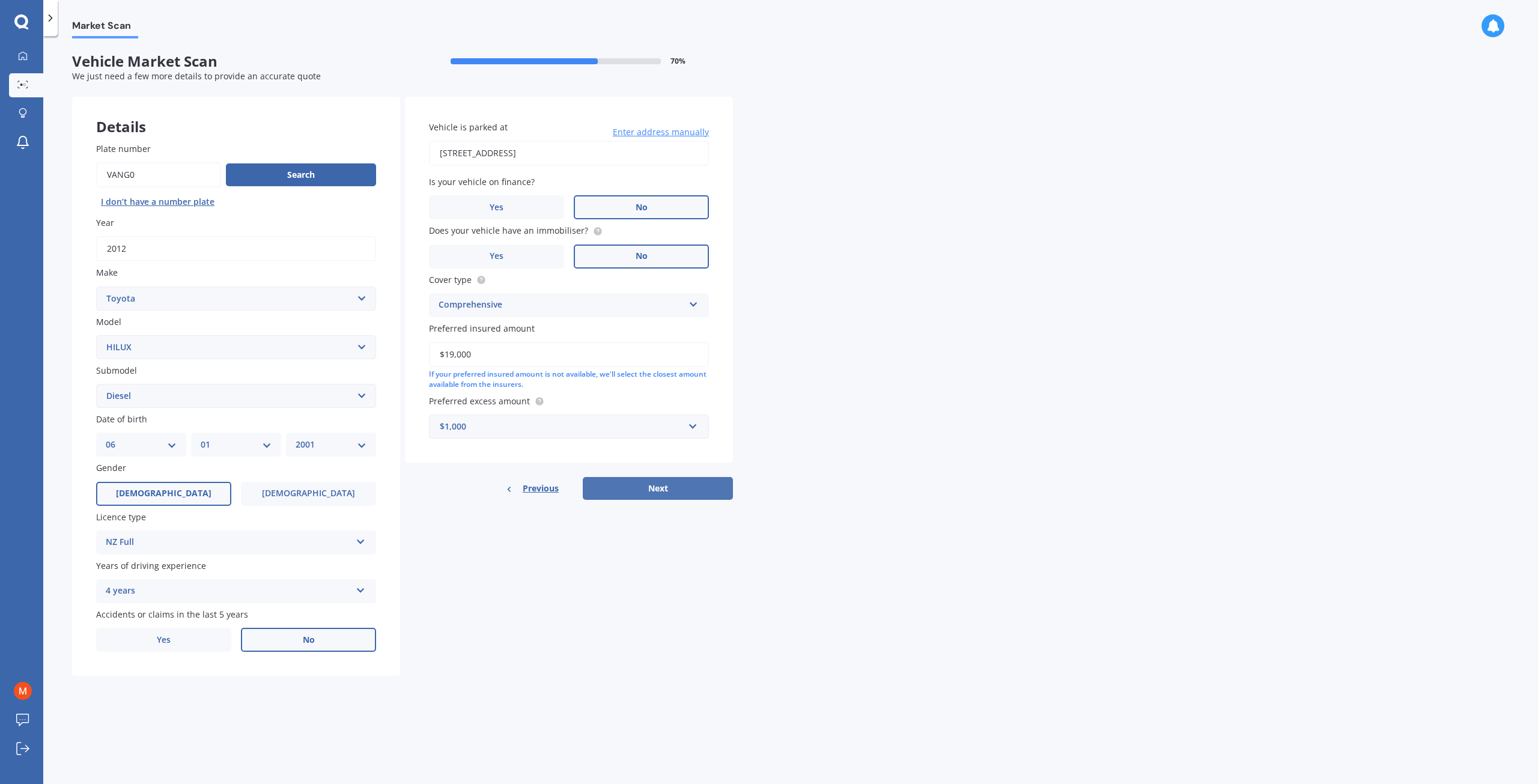
click at [613, 481] on button "Next" at bounding box center [658, 488] width 150 height 23
select select "06"
select select "01"
select select "2001"
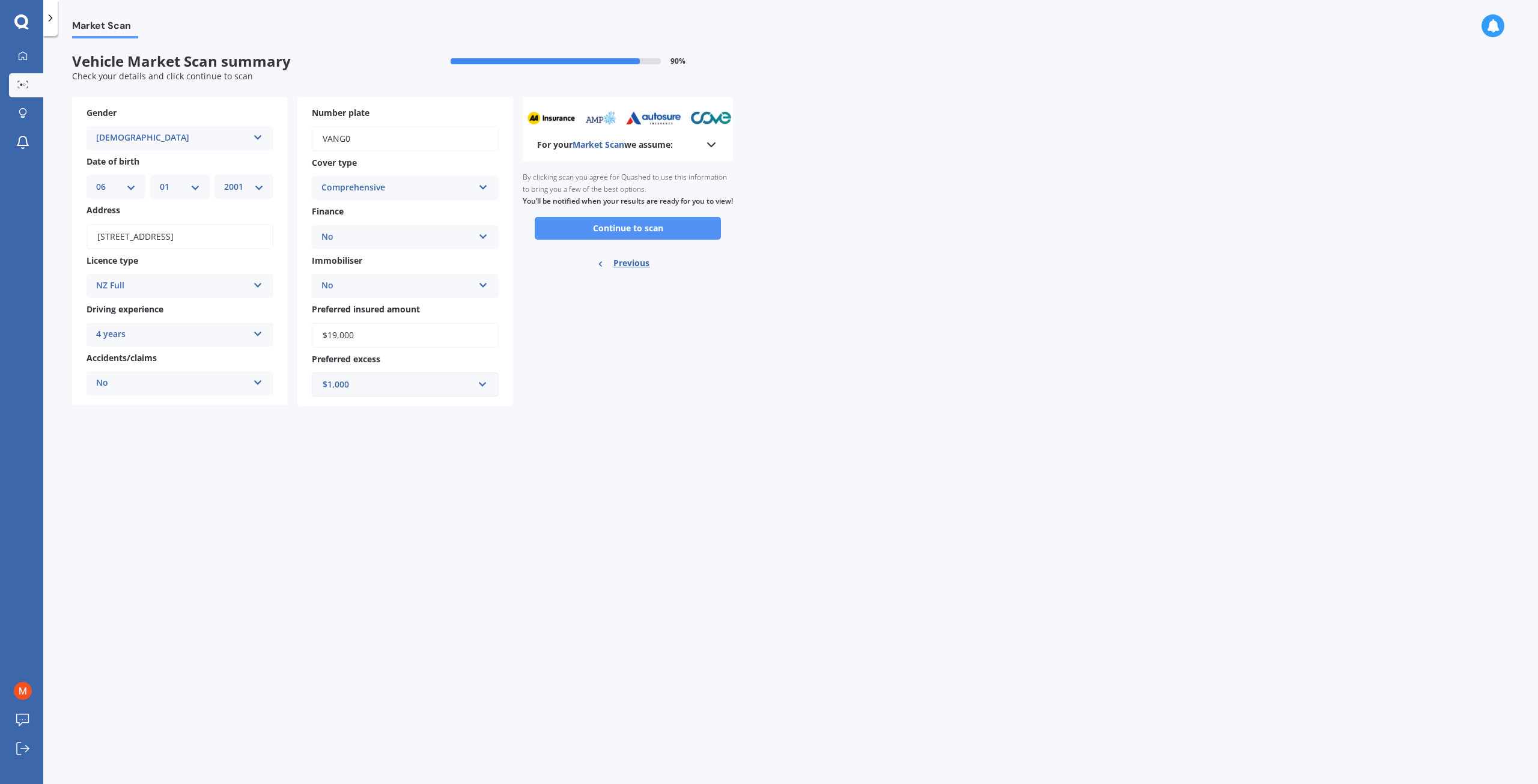
click at [626, 239] on button "Continue to scan" at bounding box center [627, 228] width 186 height 23
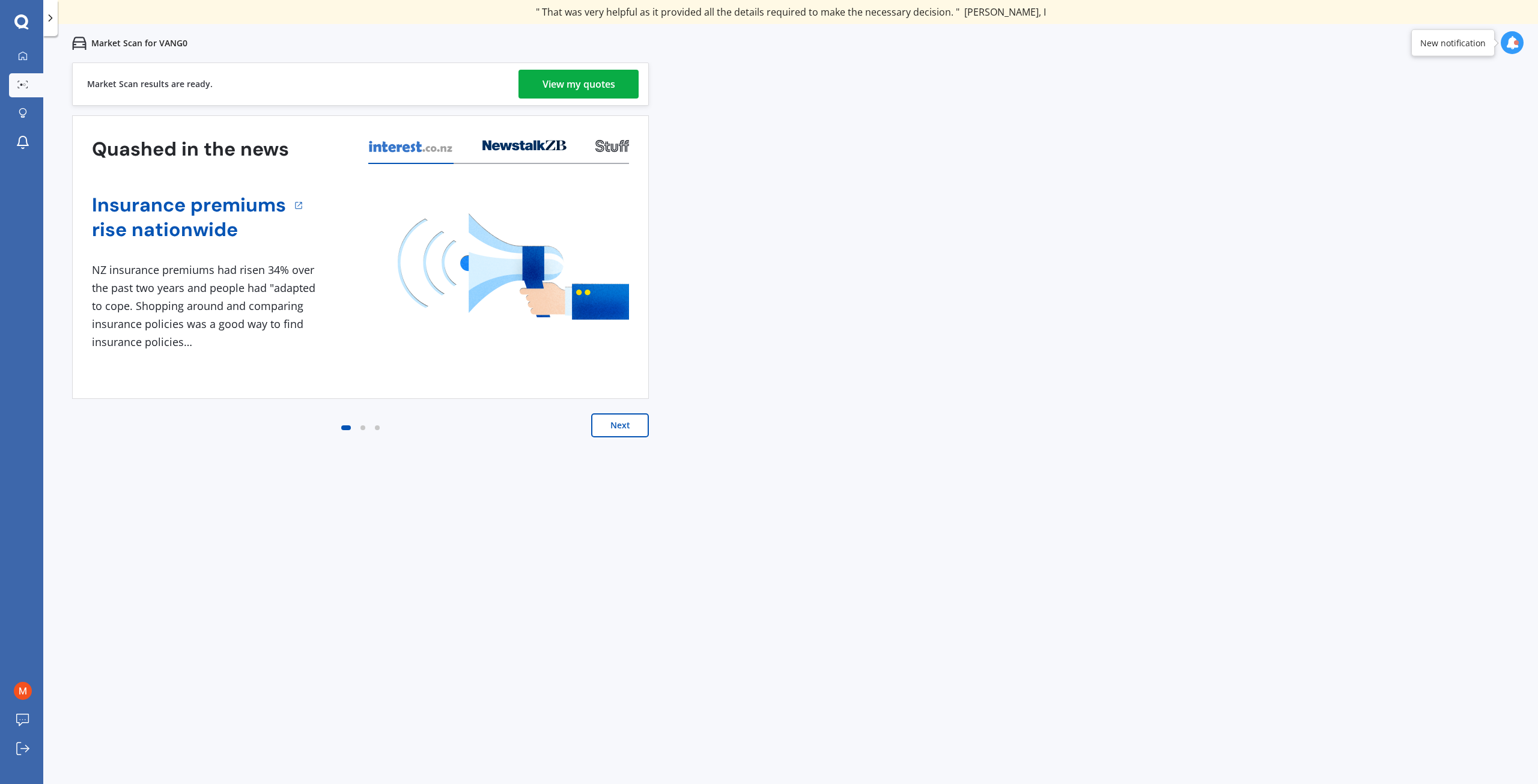
click at [591, 82] on div "View my quotes" at bounding box center [579, 84] width 73 height 29
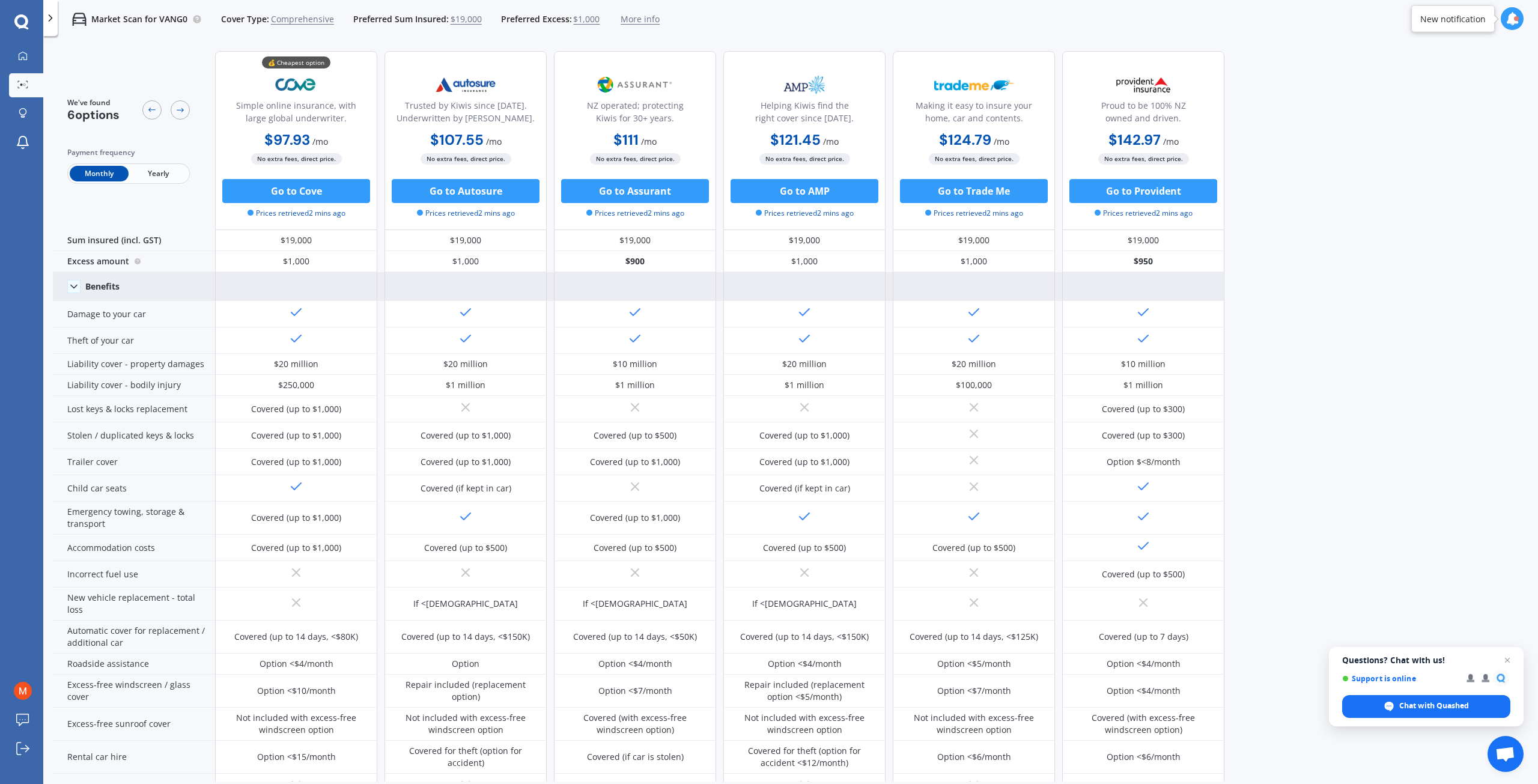
click at [78, 288] on icon at bounding box center [73, 286] width 12 height 12
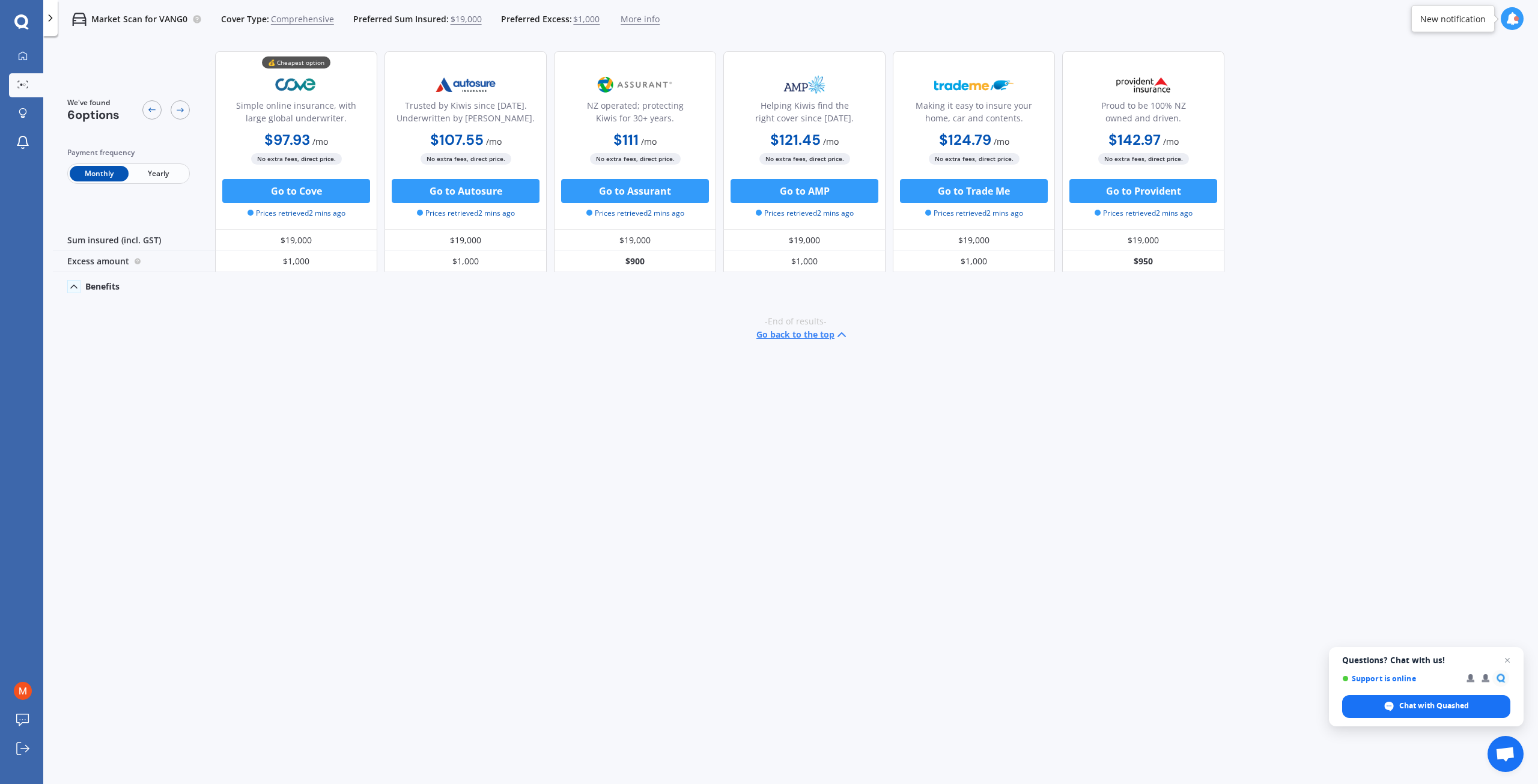
click at [78, 288] on icon at bounding box center [73, 286] width 12 height 12
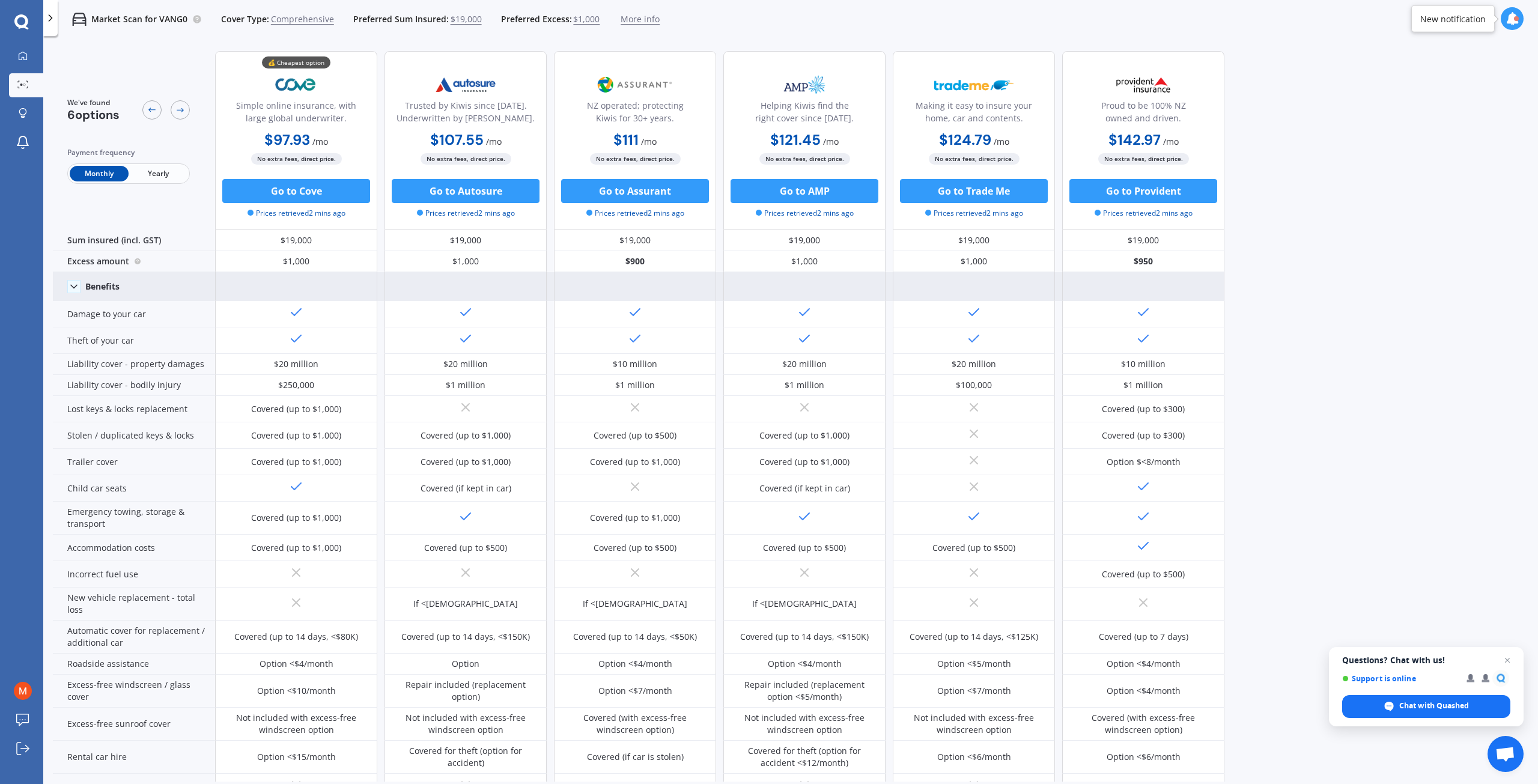
click at [164, 177] on span "Yearly" at bounding box center [158, 174] width 59 height 16
